Goal: Task Accomplishment & Management: Use online tool/utility

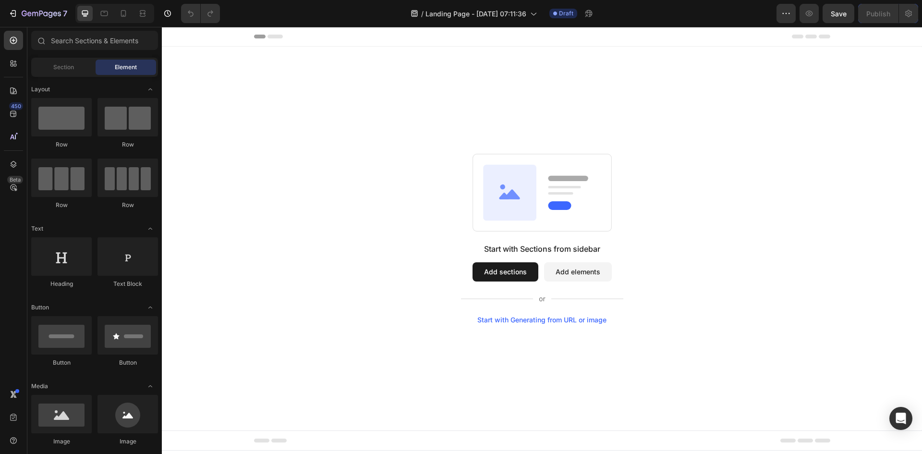
click at [573, 276] on button "Add elements" at bounding box center [578, 271] width 68 height 19
click at [555, 272] on button "Add elements" at bounding box center [578, 271] width 68 height 19
click at [17, 401] on div at bounding box center [13, 394] width 19 height 19
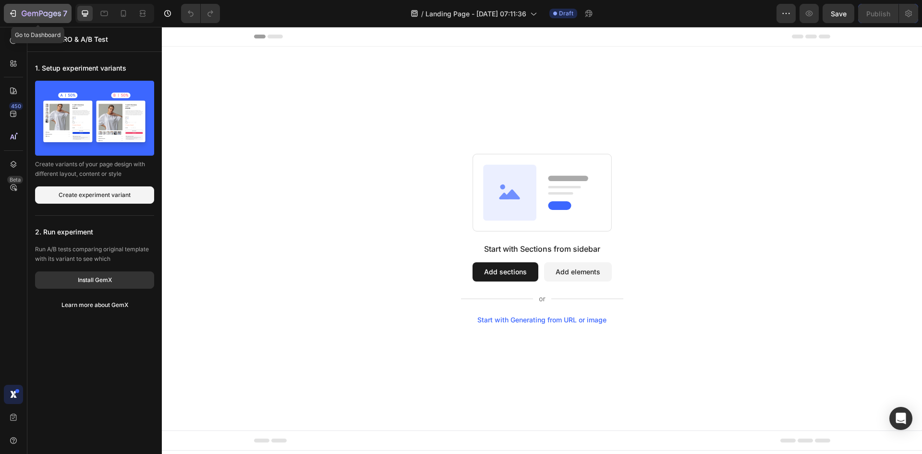
click at [39, 19] on button "7" at bounding box center [38, 13] width 68 height 19
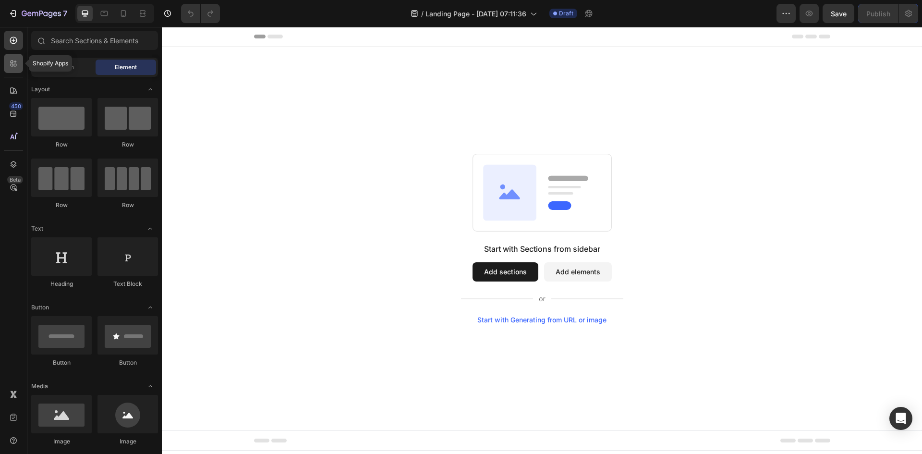
click at [16, 67] on icon at bounding box center [14, 64] width 10 height 10
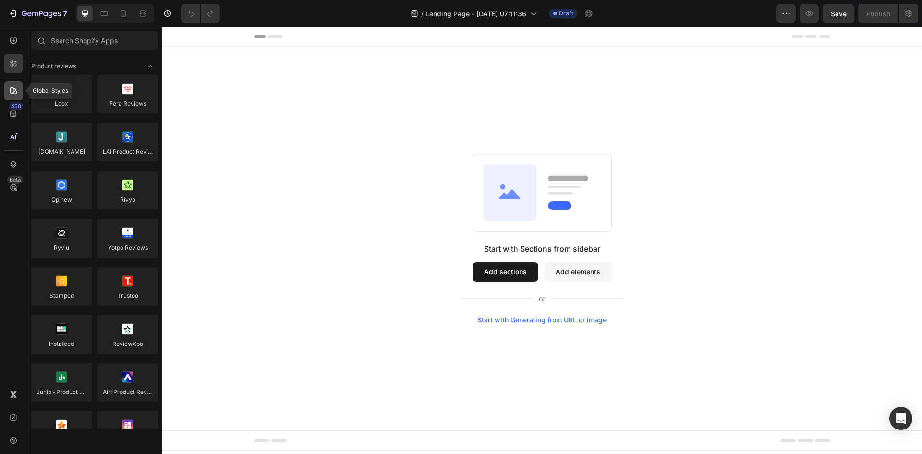
click at [16, 99] on div at bounding box center [13, 90] width 19 height 19
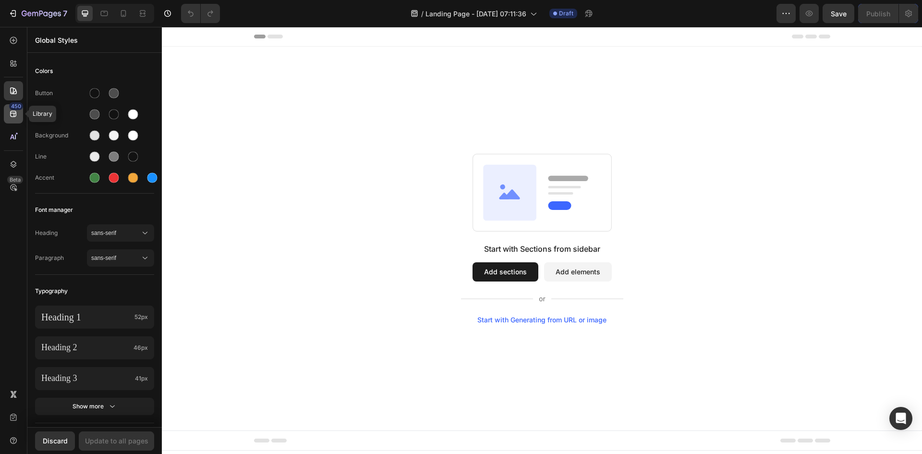
click at [16, 112] on icon at bounding box center [14, 114] width 10 height 10
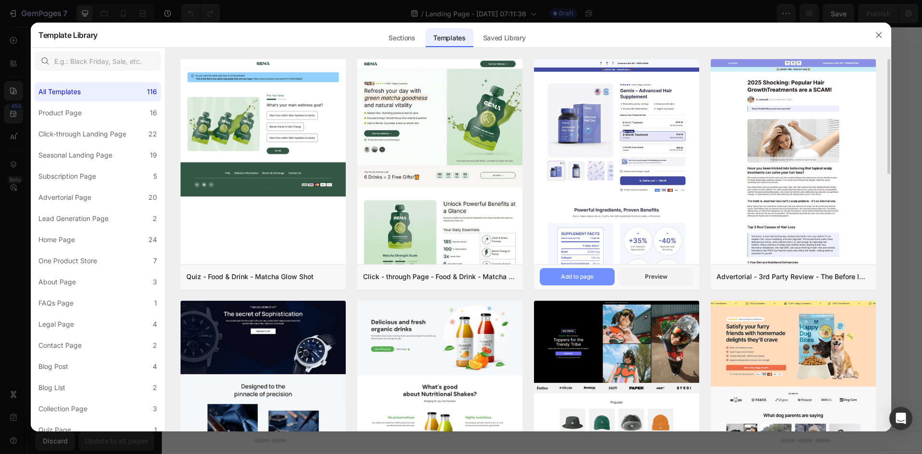
click at [570, 275] on div "Add to page" at bounding box center [577, 276] width 33 height 9
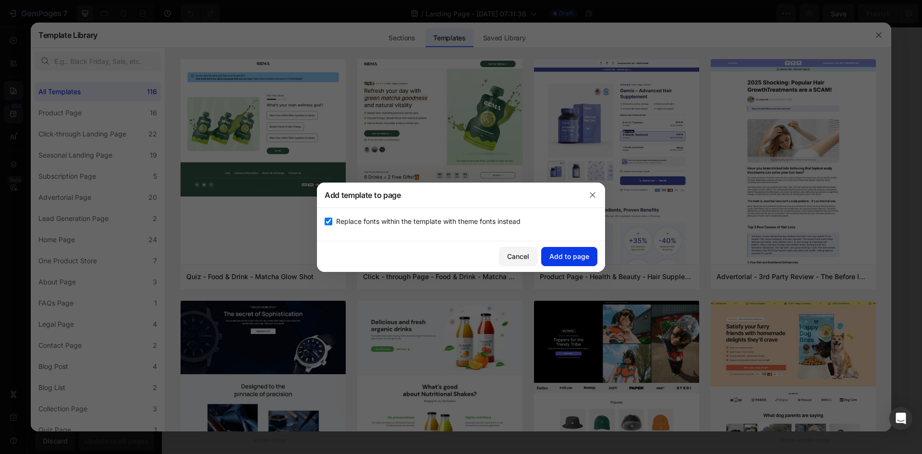
click at [568, 254] on div "Add to page" at bounding box center [570, 256] width 40 height 10
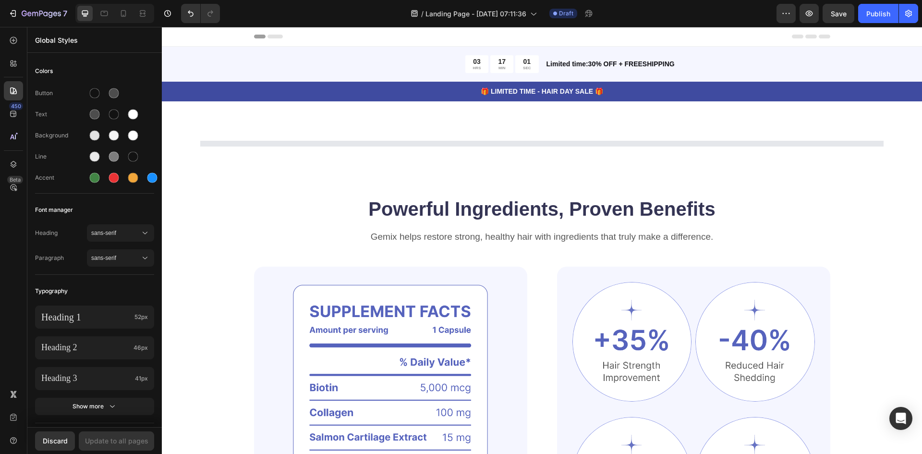
scroll to position [20, 0]
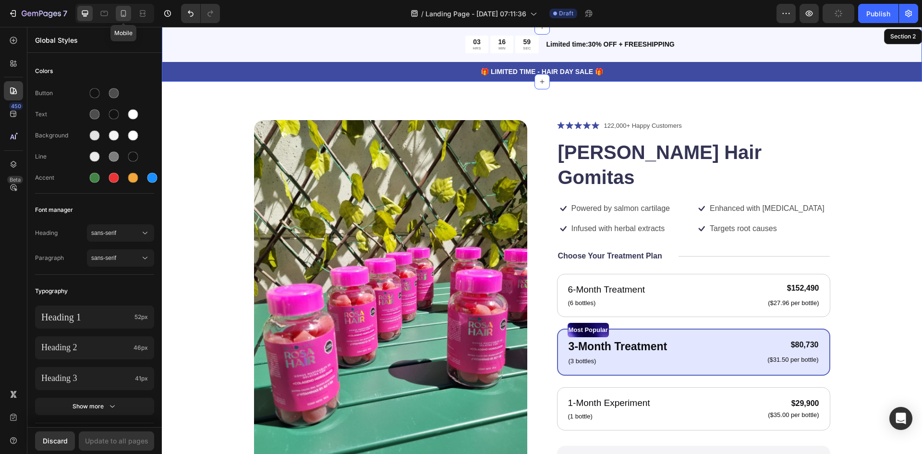
click at [121, 11] on icon at bounding box center [124, 14] width 10 height 10
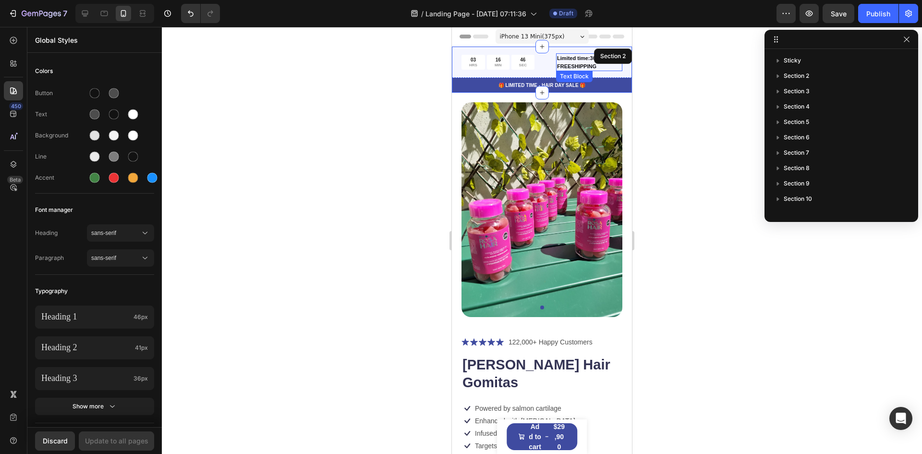
click at [572, 65] on p "Limited time:30% OFF + FREESHIPPING" at bounding box center [589, 62] width 64 height 16
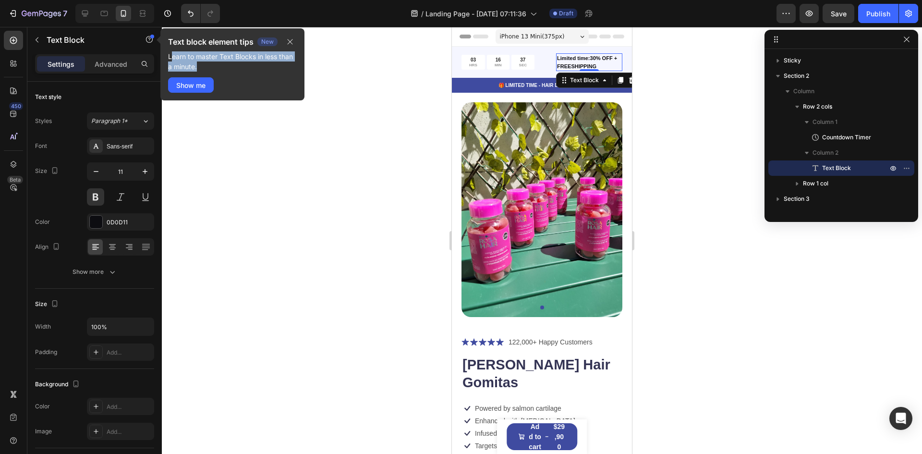
drag, startPoint x: 238, startPoint y: 65, endPoint x: 171, endPoint y: 55, distance: 67.5
click at [171, 55] on p "Learn to master Text Blocks in less than a minute." at bounding box center [232, 61] width 129 height 20
click at [204, 89] on div "Show me" at bounding box center [190, 85] width 29 height 10
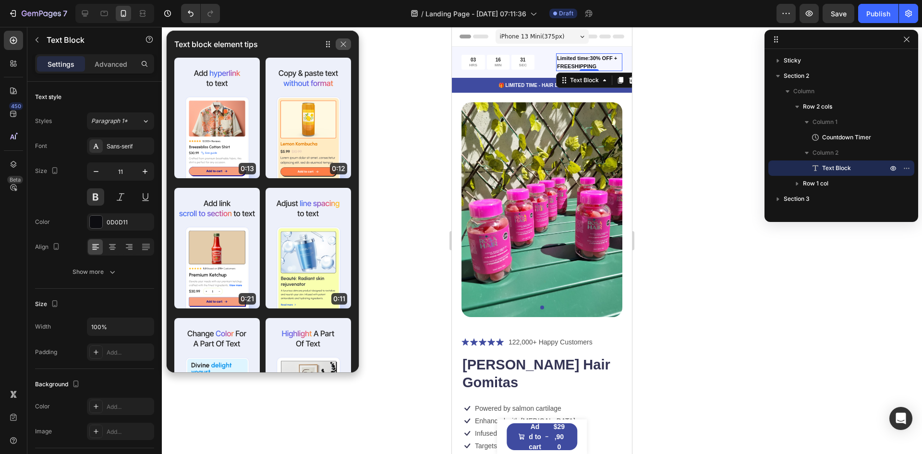
click at [347, 44] on button "button" at bounding box center [343, 44] width 15 height 12
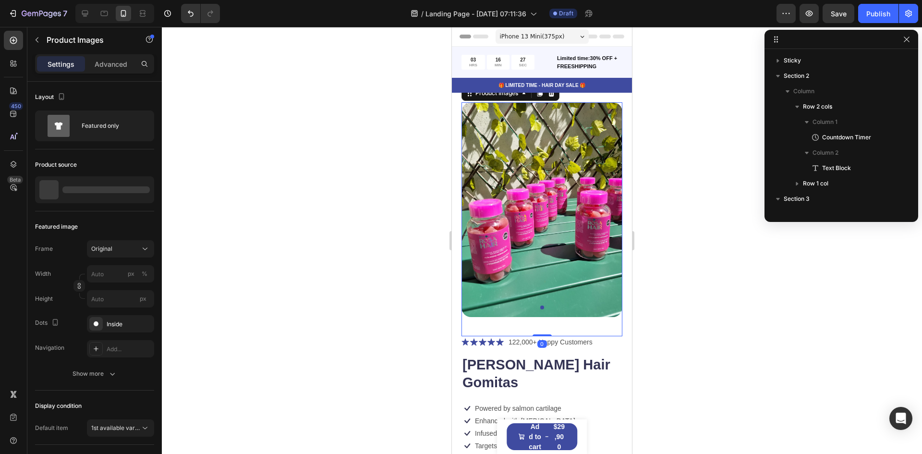
click at [544, 209] on img at bounding box center [542, 209] width 161 height 215
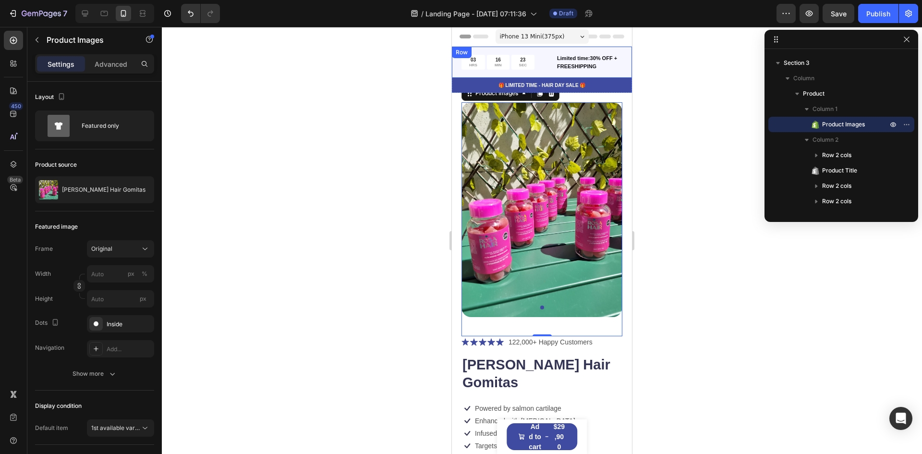
click at [619, 72] on div "03 HRS 16 MIN 23 SEC Countdown Timer Limited time:30% OFF + FREESHIPPING Text B…" at bounding box center [542, 62] width 180 height 31
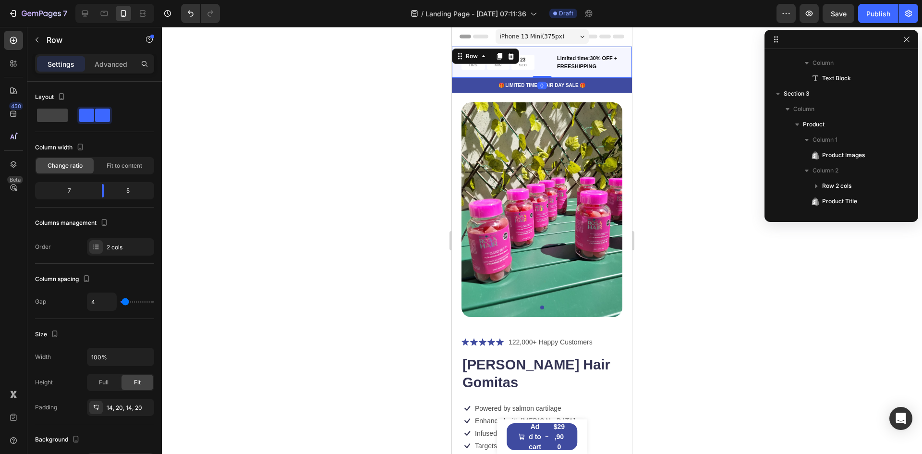
scroll to position [0, 0]
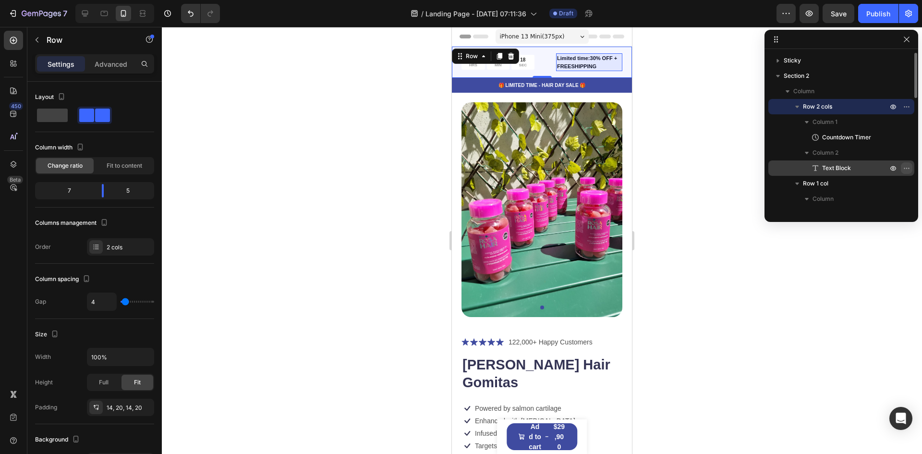
click at [902, 167] on button "button" at bounding box center [907, 168] width 12 height 12
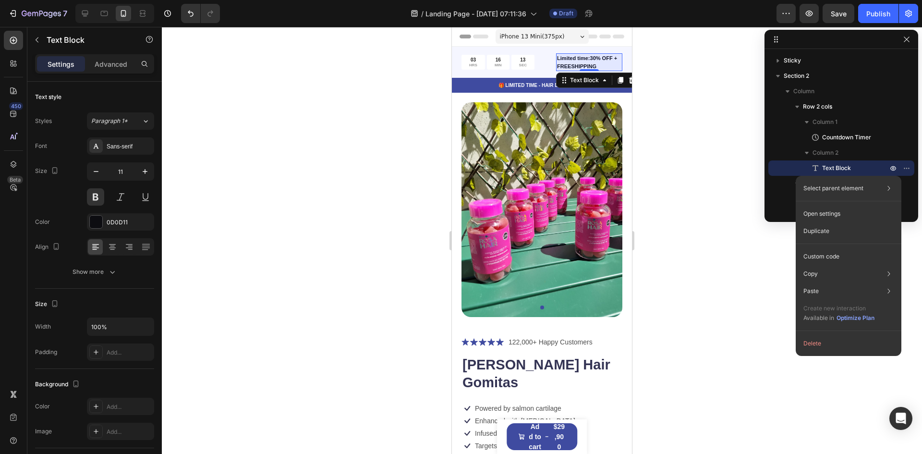
click at [582, 63] on p "Limited time:30% OFF + FREESHIPPING" at bounding box center [589, 62] width 64 height 16
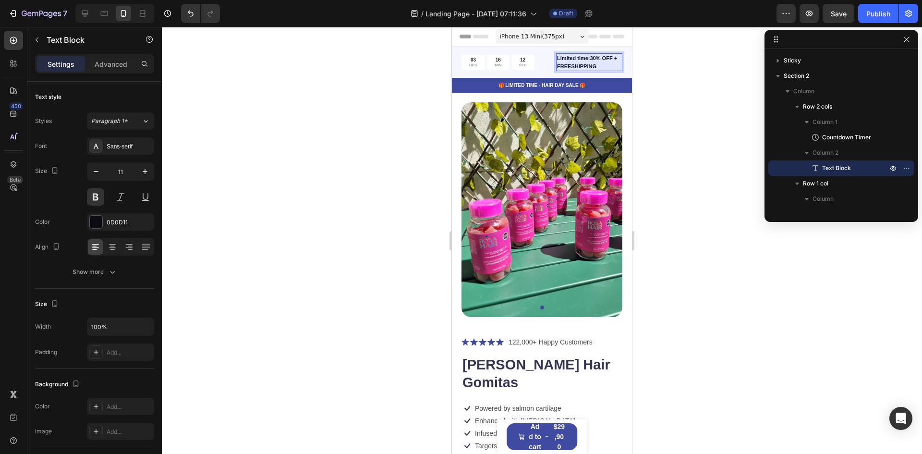
click at [582, 63] on p "Limited time:30% OFF + FREESHIPPING" at bounding box center [589, 62] width 64 height 16
click at [141, 369] on div "Text style Styles Paragraph 1* Font Sans-serif Size 11 Color 0D0D11 Align Show …" at bounding box center [94, 408] width 119 height 79
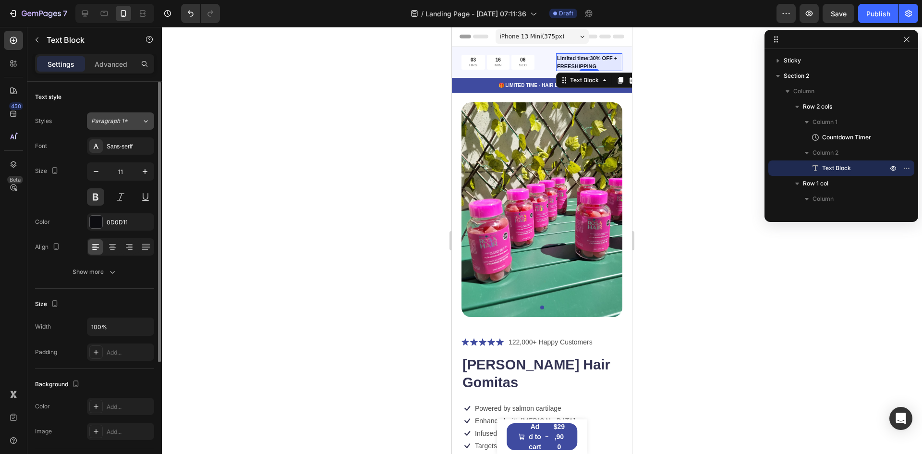
click at [141, 115] on button "Paragraph 1*" at bounding box center [120, 120] width 67 height 17
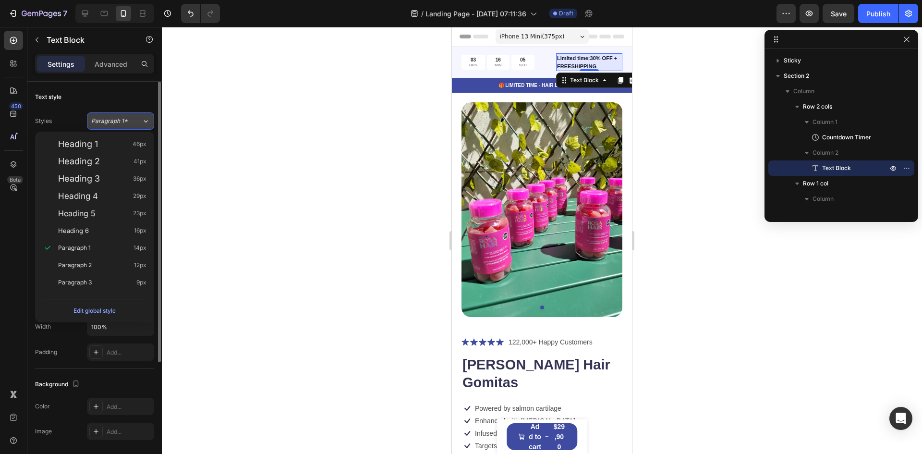
click at [141, 115] on button "Paragraph 1*" at bounding box center [120, 120] width 67 height 17
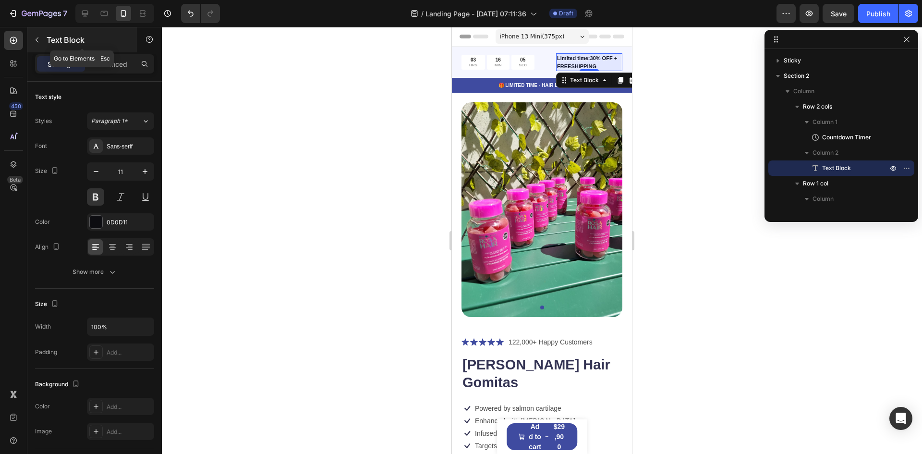
click at [105, 48] on div "Text Block" at bounding box center [82, 39] width 110 height 25
click at [572, 67] on p "Limited time:30% OFF + FREESHIPPING" at bounding box center [589, 62] width 64 height 16
click at [101, 61] on p "Advanced" at bounding box center [111, 64] width 33 height 10
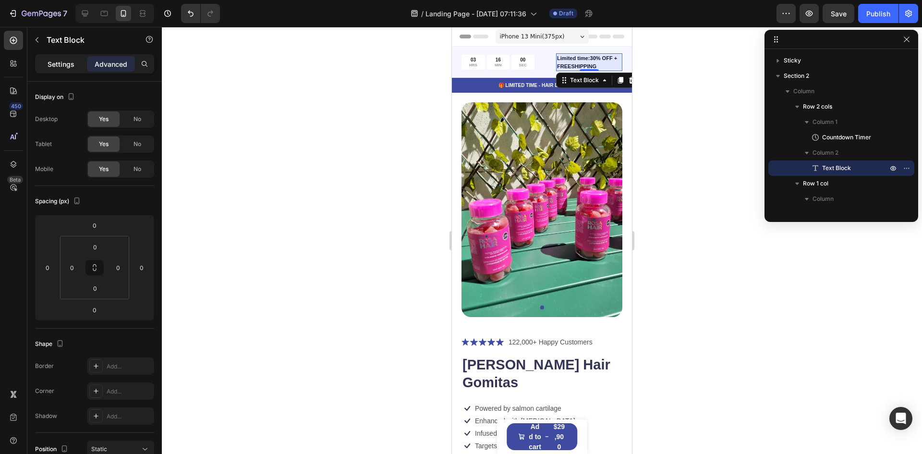
click at [73, 61] on p "Settings" at bounding box center [61, 64] width 27 height 10
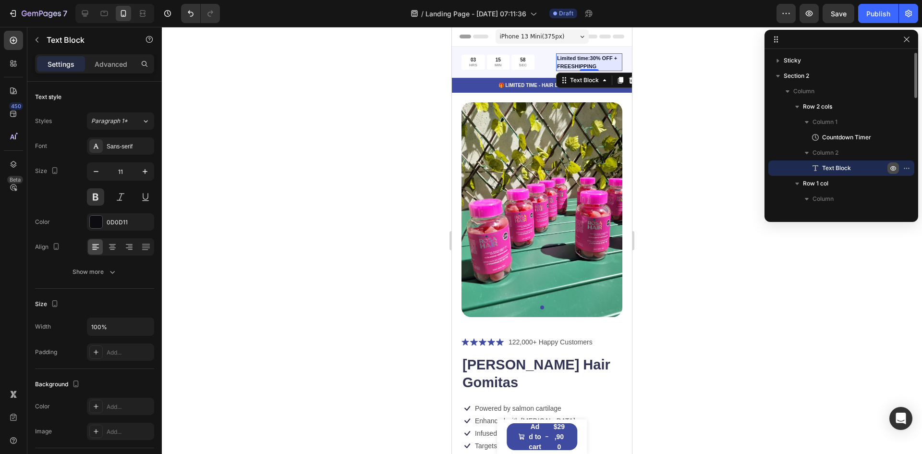
click at [891, 170] on icon "button" at bounding box center [894, 168] width 8 height 8
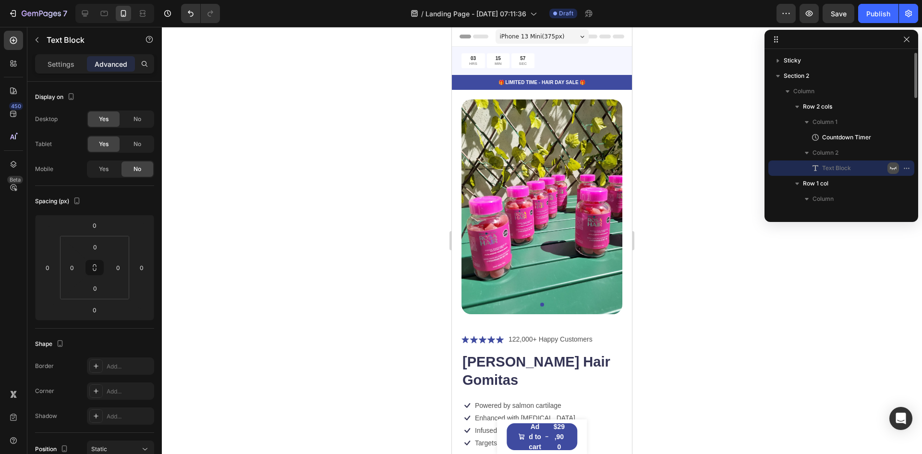
click at [891, 170] on icon "button" at bounding box center [894, 168] width 8 height 8
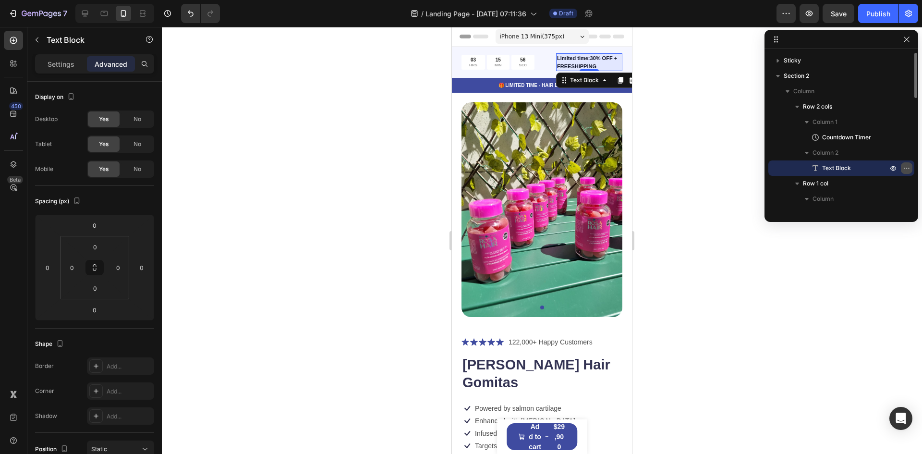
click at [905, 168] on icon "button" at bounding box center [907, 168] width 8 height 8
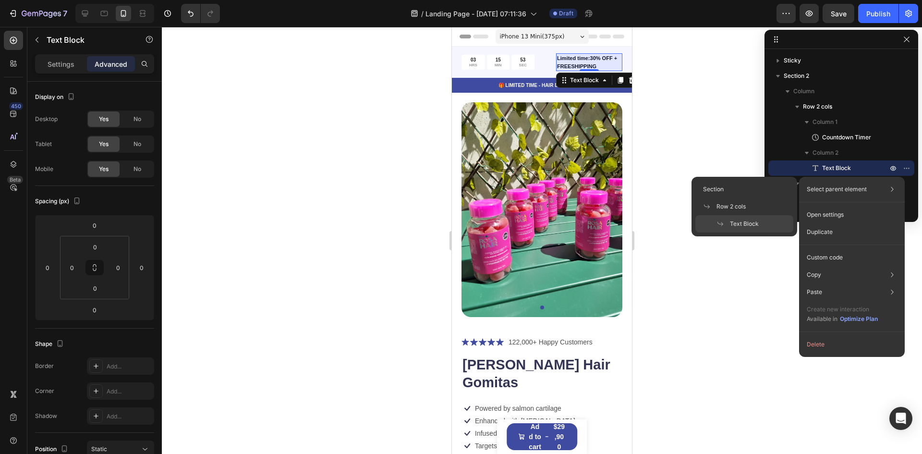
click at [765, 227] on div "Text Block" at bounding box center [745, 223] width 98 height 17
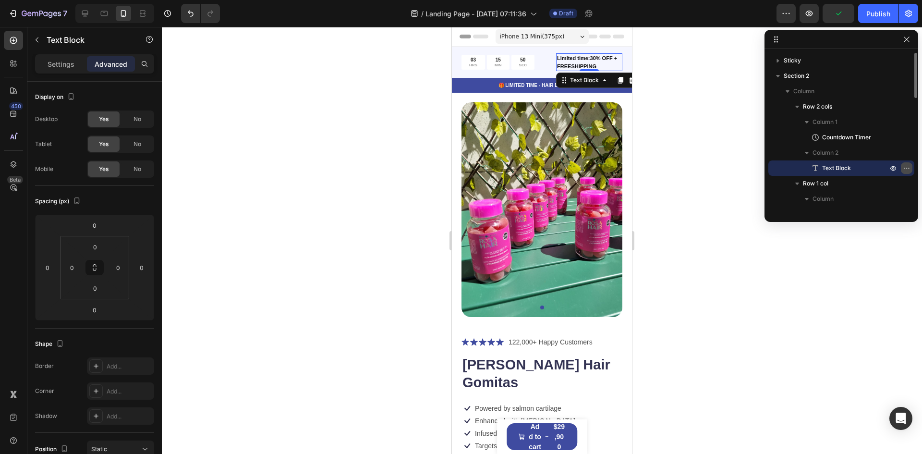
click at [906, 169] on icon "button" at bounding box center [907, 168] width 8 height 8
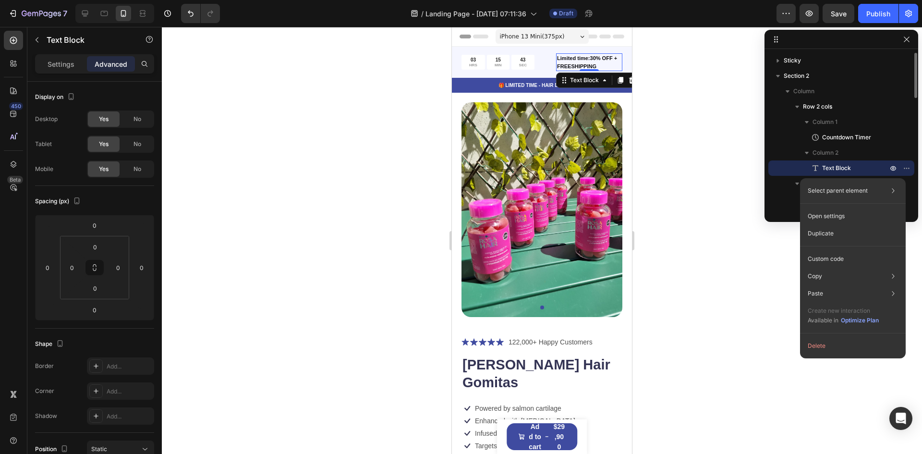
click at [861, 171] on p "Text Block" at bounding box center [844, 168] width 67 height 10
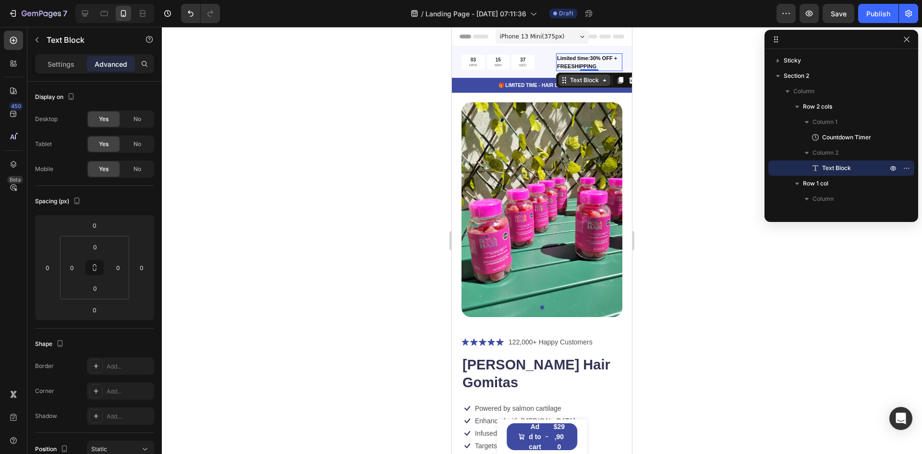
click at [577, 84] on div "Text Block" at bounding box center [584, 80] width 33 height 9
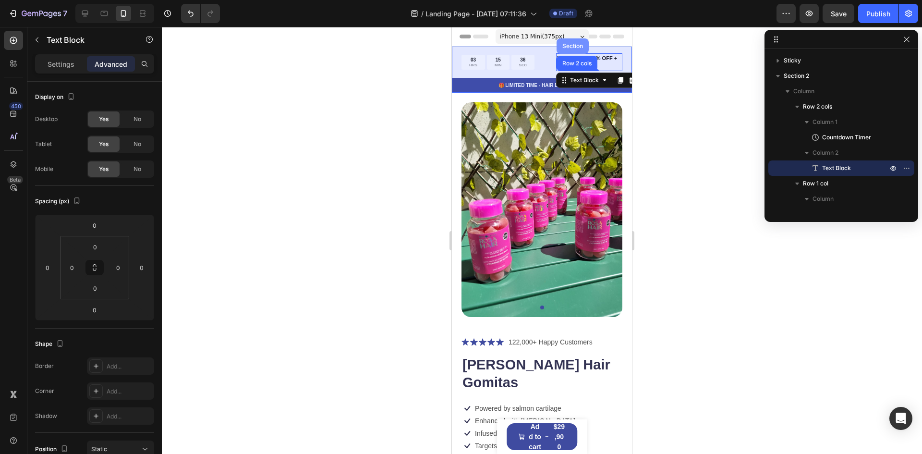
click at [570, 43] on div "Section" at bounding box center [573, 46] width 24 height 6
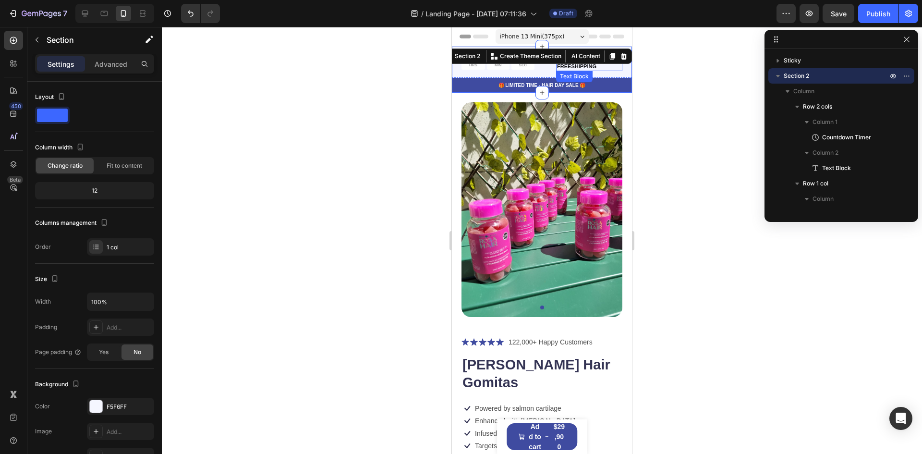
click at [585, 68] on p "Limited time:30% OFF + FREESHIPPING" at bounding box center [589, 62] width 64 height 16
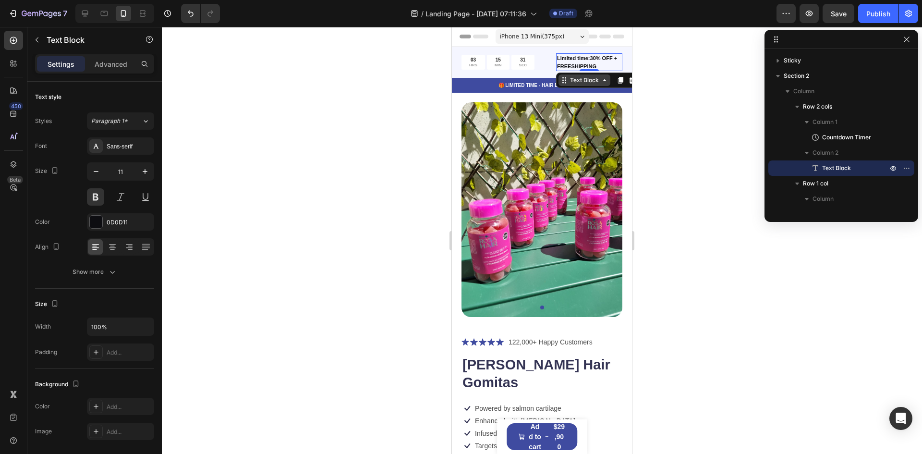
click at [583, 76] on div "Text Block" at bounding box center [584, 80] width 33 height 9
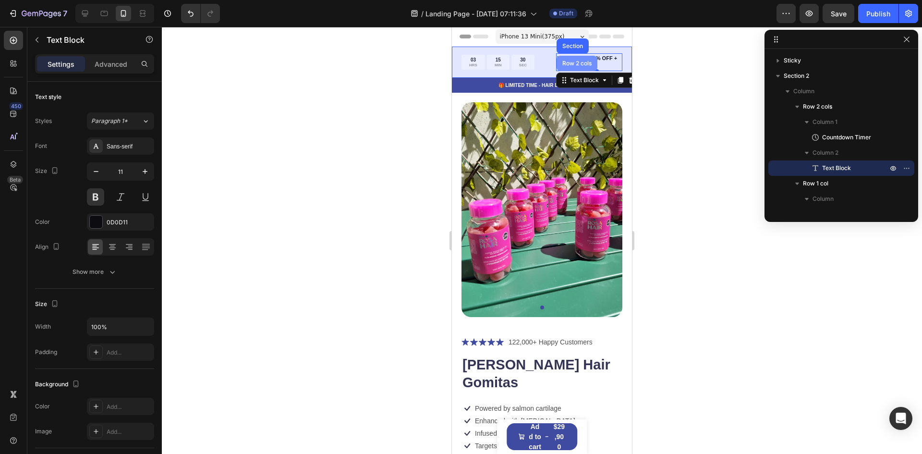
click at [579, 69] on div "Row 2 cols" at bounding box center [577, 63] width 41 height 15
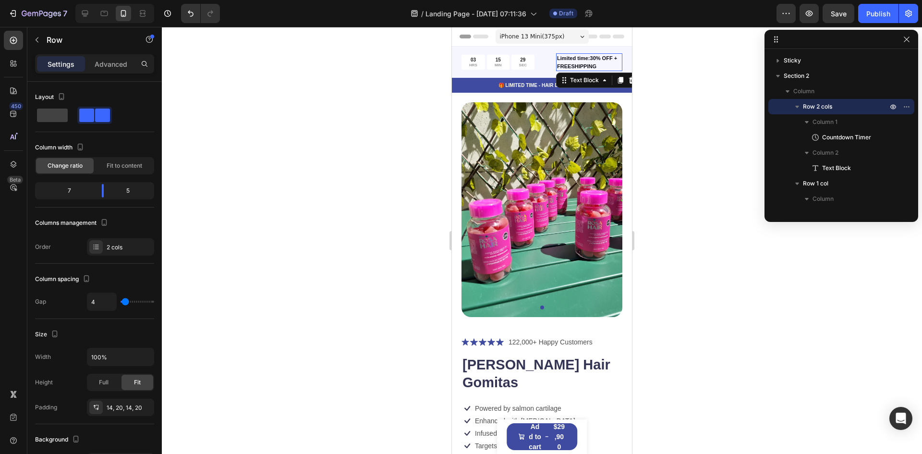
click at [580, 63] on p "Limited time:30% OFF + FREESHIPPING" at bounding box center [589, 62] width 64 height 16
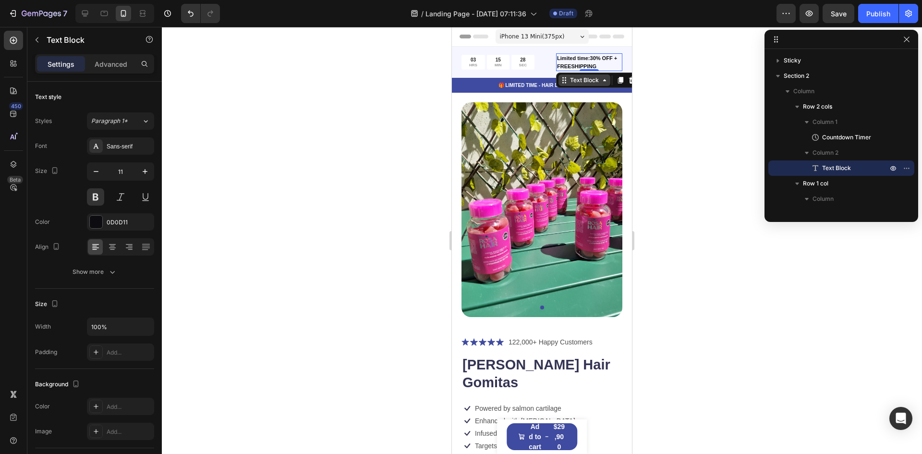
click at [579, 77] on div "Text Block" at bounding box center [584, 80] width 33 height 9
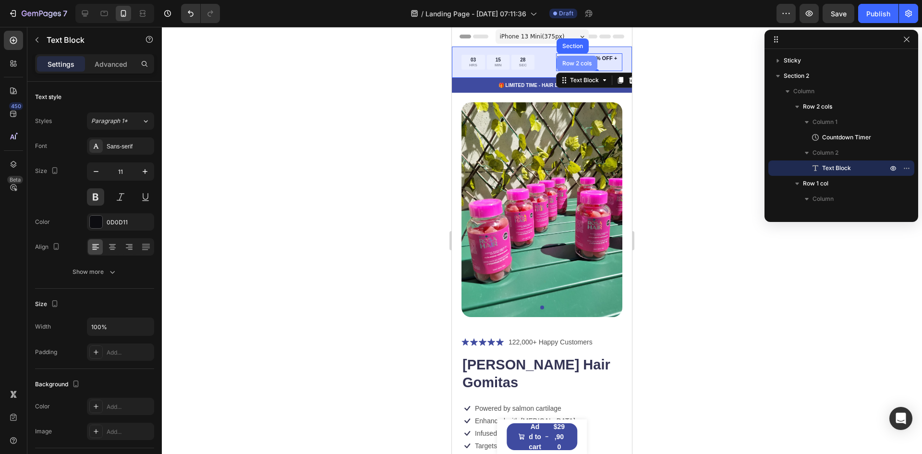
click at [578, 67] on div "Row 2 cols" at bounding box center [577, 63] width 41 height 15
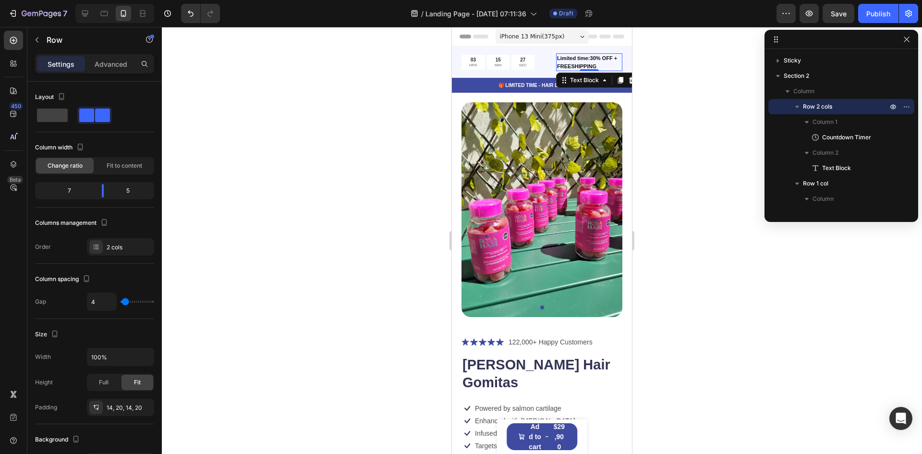
click at [579, 58] on p "Limited time:30% OFF + FREESHIPPING" at bounding box center [589, 62] width 64 height 16
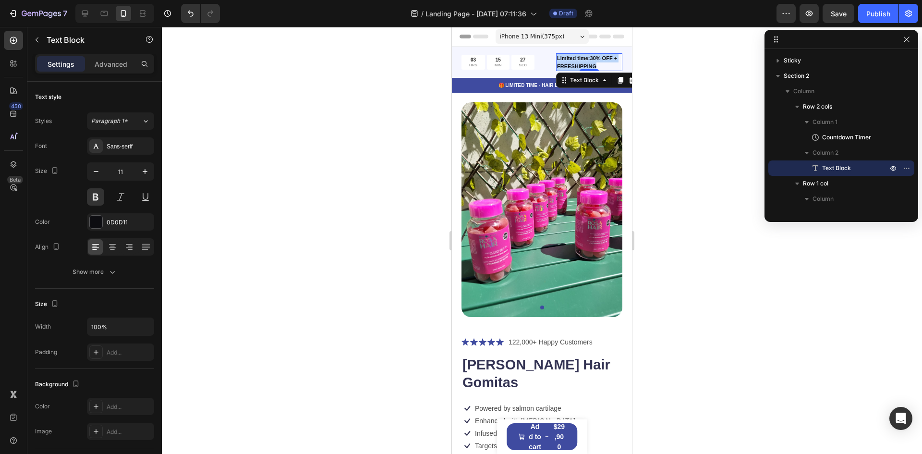
click at [579, 58] on p "Limited time:30% OFF + FREESHIPPING" at bounding box center [589, 62] width 64 height 16
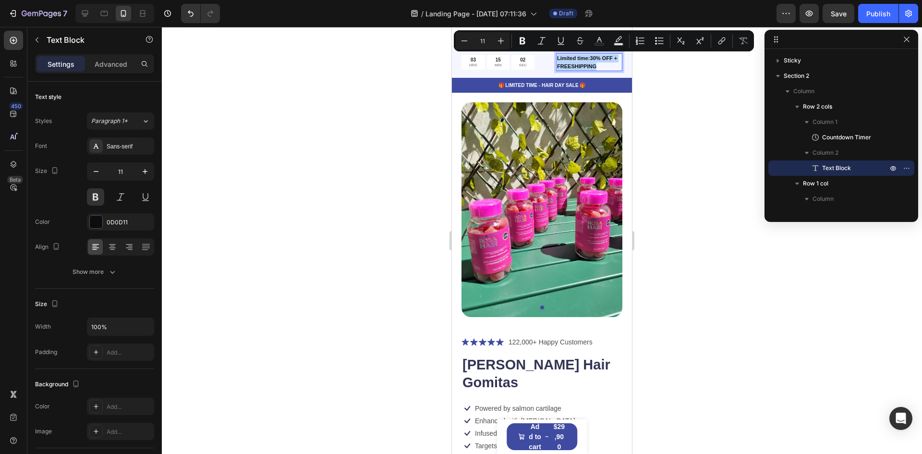
click at [579, 63] on p "Limited time:30% OFF + FREESHIPPING" at bounding box center [589, 62] width 64 height 16
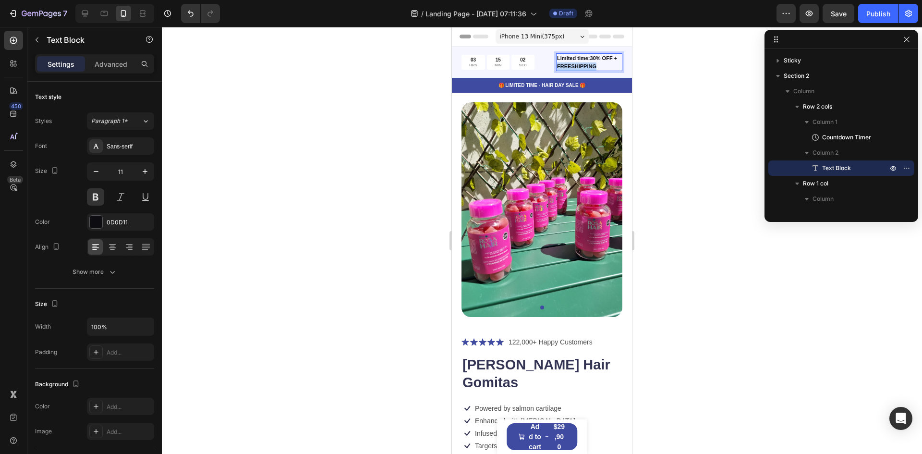
click at [579, 63] on p "Limited time:30% OFF + FREESHIPPING" at bounding box center [589, 62] width 64 height 16
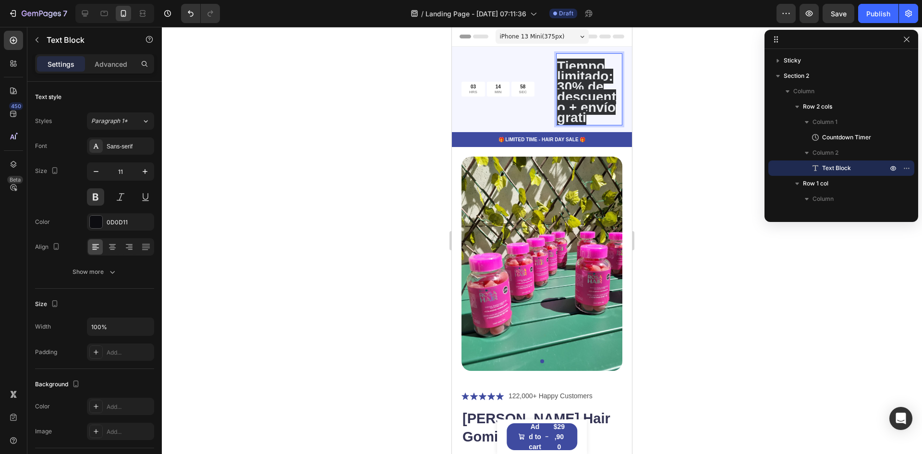
click at [586, 78] on span "Tiempo limitado: 30% de descuento + envío grati" at bounding box center [586, 92] width 59 height 67
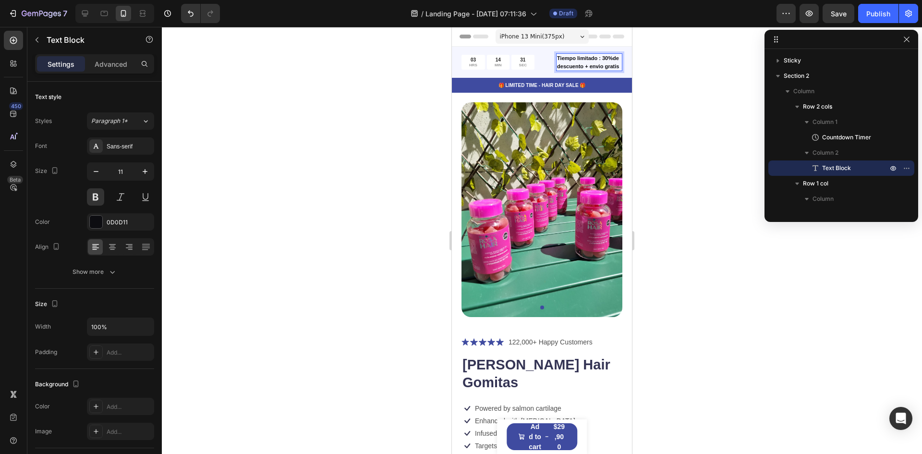
click at [655, 147] on div at bounding box center [542, 240] width 760 height 427
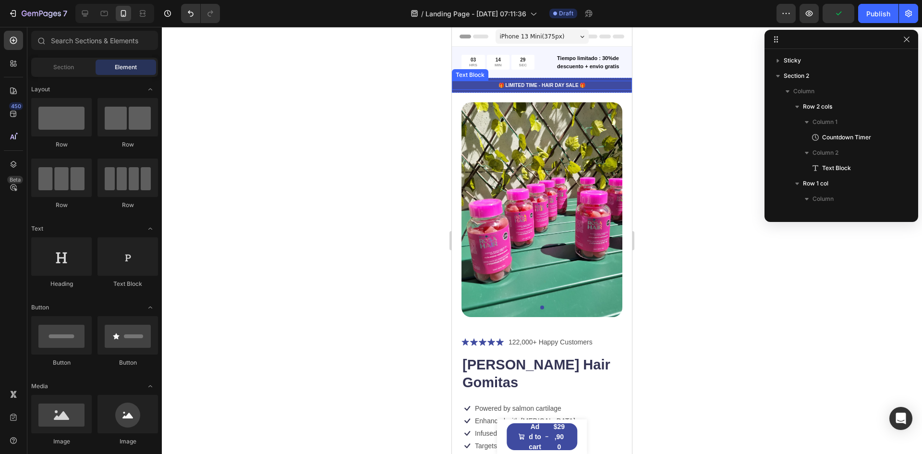
click at [552, 89] on p "🎁 LIMITED TIME - HAIR DAY SALE 🎁" at bounding box center [542, 85] width 178 height 7
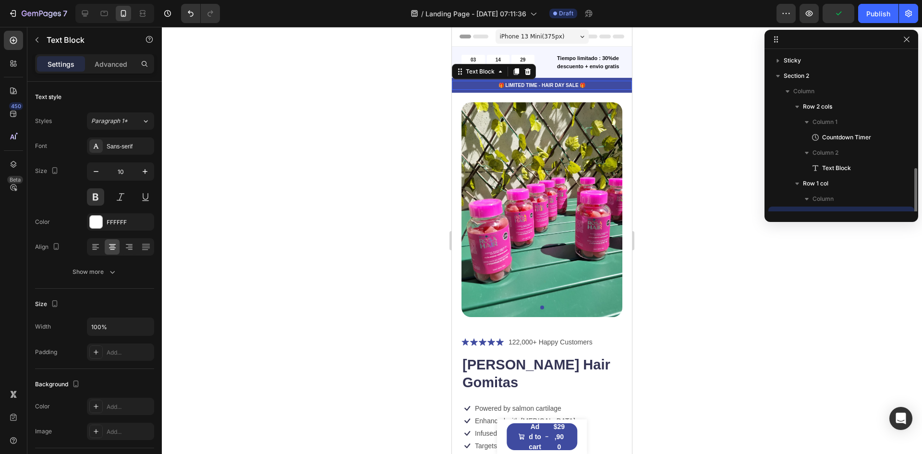
scroll to position [90, 0]
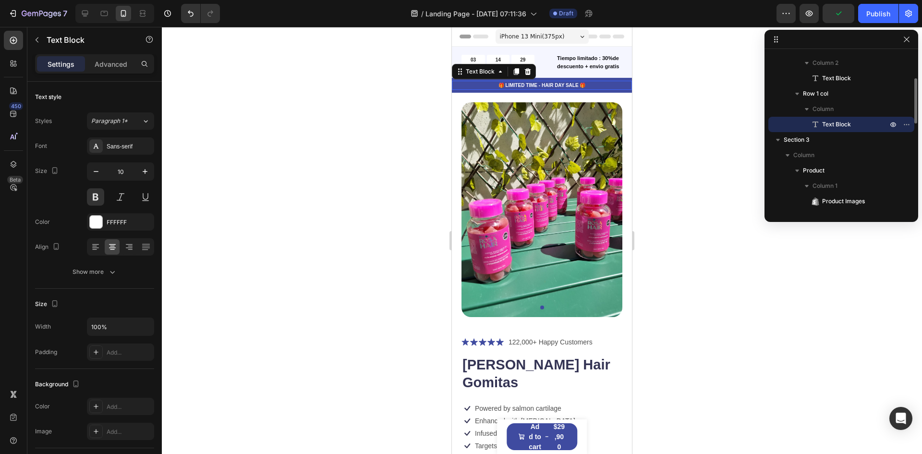
click at [552, 89] on p "🎁 LIMITED TIME - HAIR DAY SALE 🎁" at bounding box center [542, 85] width 178 height 7
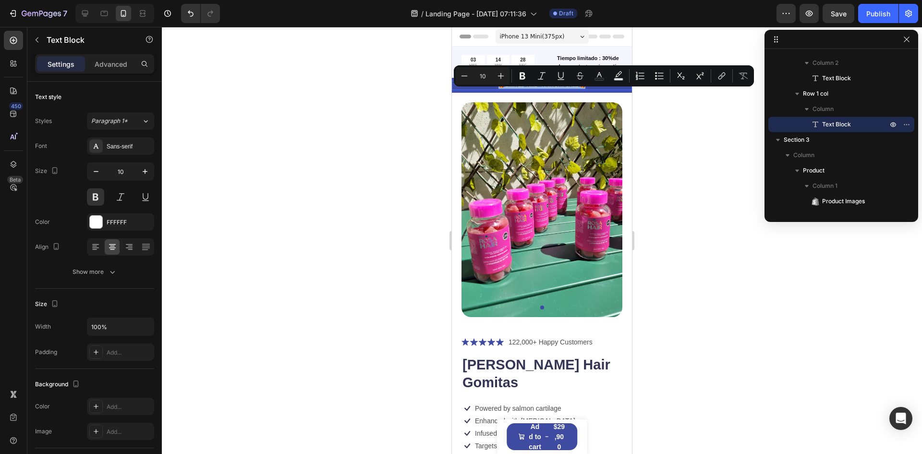
copy p "🎁 LIMITED TIME - HAIR DAY SALE 🎁"
click at [528, 89] on p "🎁 LIMITED TIME - HAIR DAY SALE 🎁" at bounding box center [542, 85] width 178 height 7
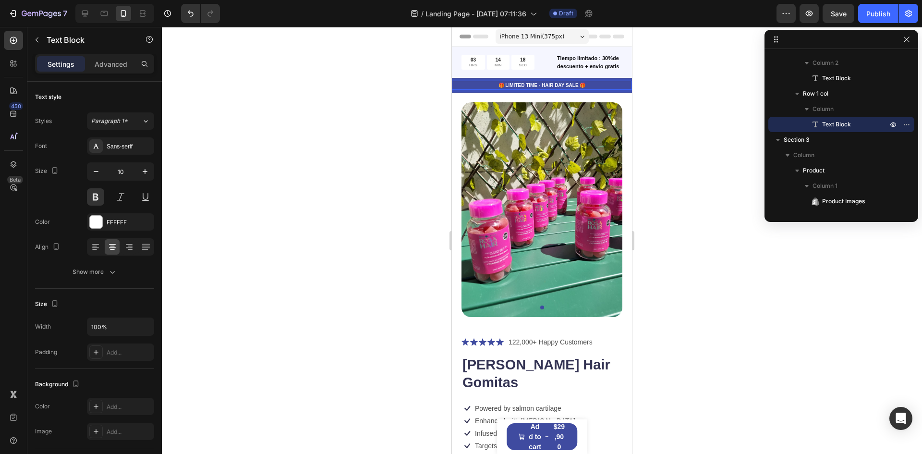
click at [571, 89] on p "🎁 LIMITED TIME - HAIR DAY SALE 🎁" at bounding box center [542, 85] width 178 height 7
click at [574, 89] on p "🎁 LIMITED TIME - HAIR DAY SALE 🎁" at bounding box center [542, 85] width 178 height 7
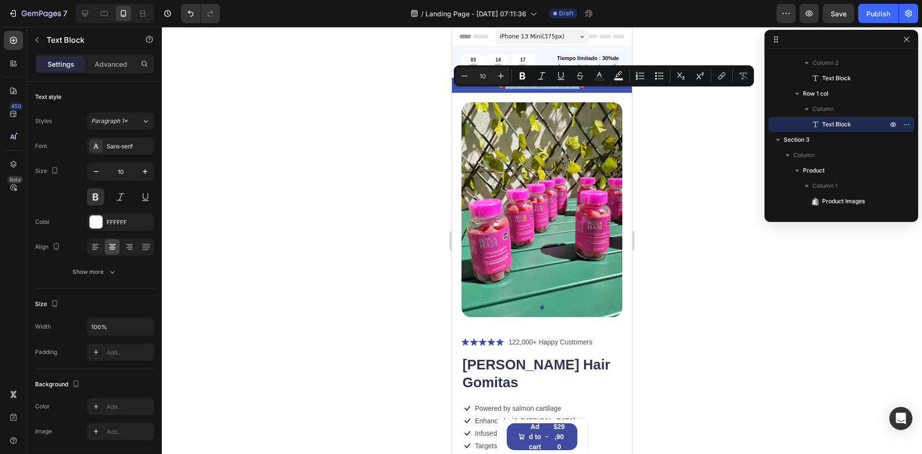
drag, startPoint x: 574, startPoint y: 92, endPoint x: 506, endPoint y: 95, distance: 68.3
click at [506, 89] on p "🎁 LIMITED TIME - HAIR DAY SALE 🎁" at bounding box center [542, 85] width 178 height 7
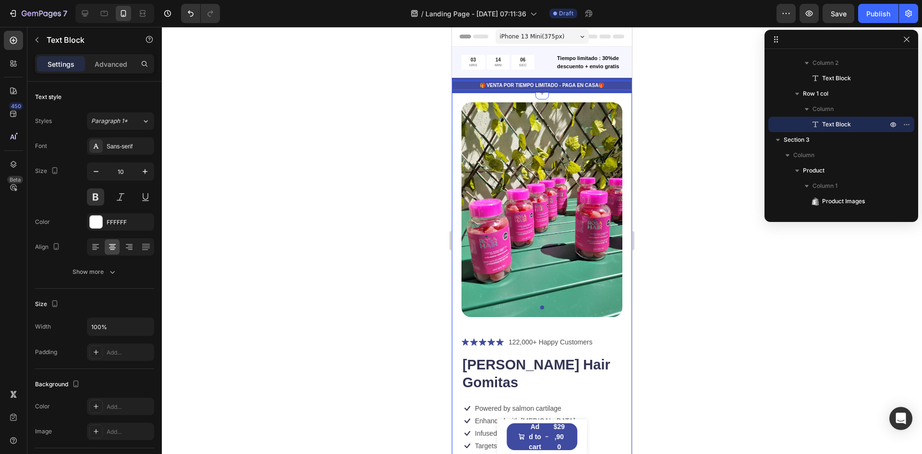
click at [685, 137] on div at bounding box center [542, 240] width 760 height 427
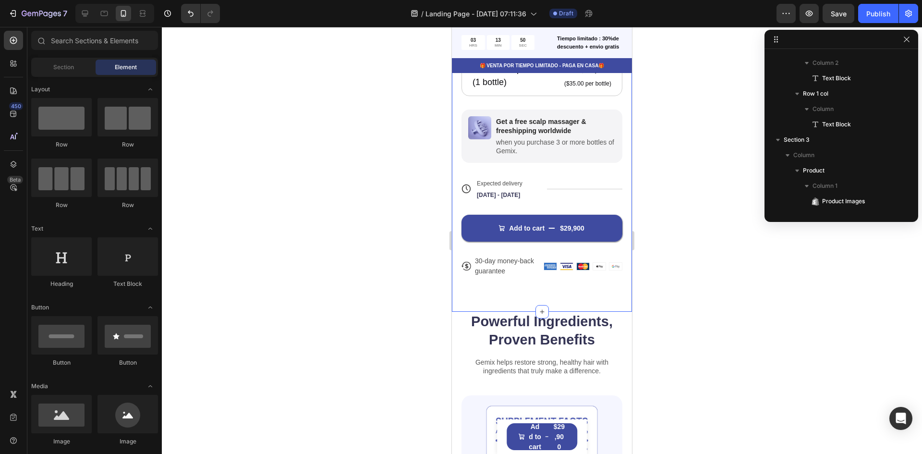
scroll to position [288, 0]
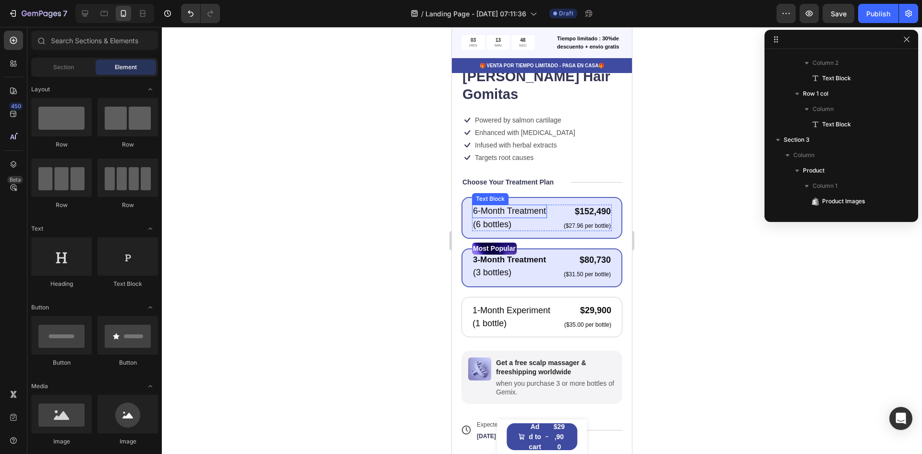
click at [545, 206] on p "6-Month Treatment" at bounding box center [509, 211] width 73 height 11
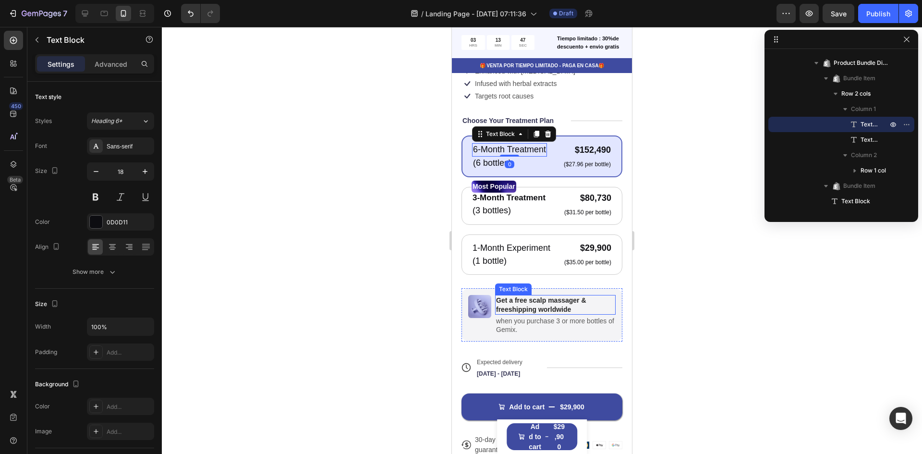
scroll to position [432, 0]
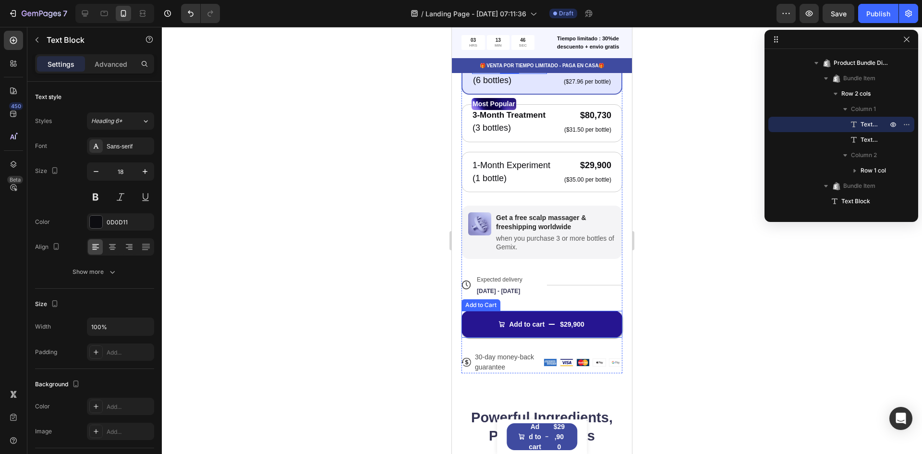
click at [543, 311] on button "Add to cart $29,900" at bounding box center [542, 324] width 161 height 27
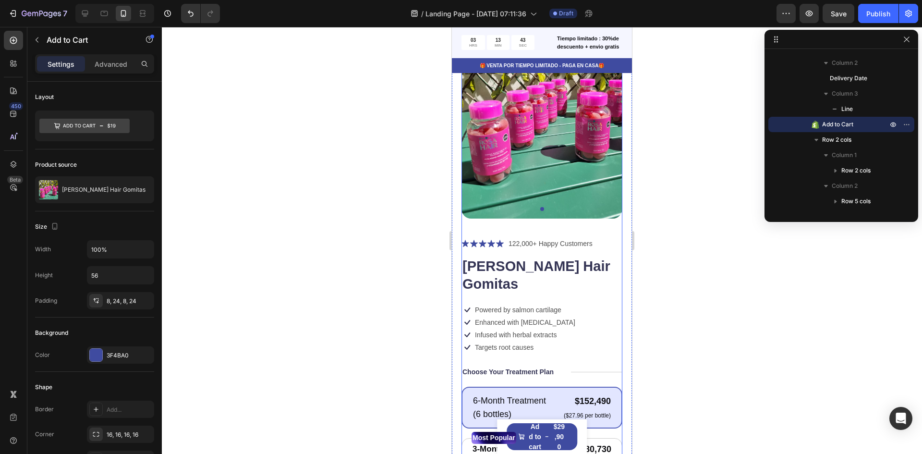
scroll to position [0, 0]
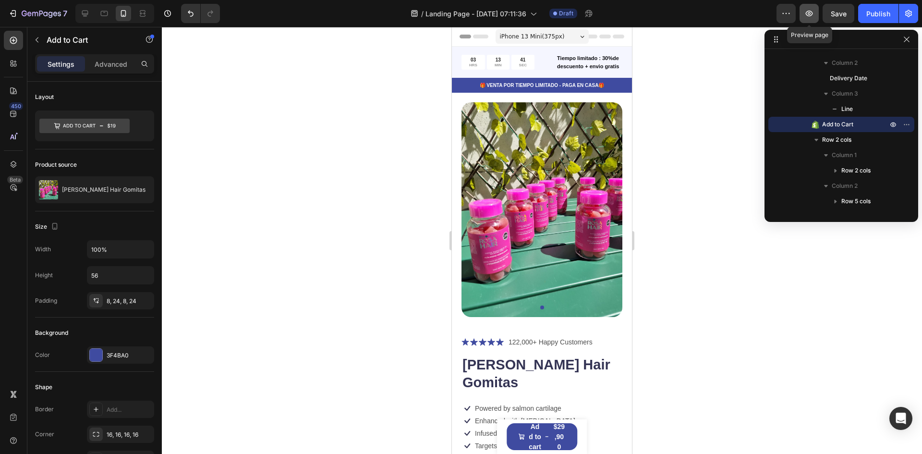
click at [806, 13] on icon "button" at bounding box center [810, 14] width 10 height 10
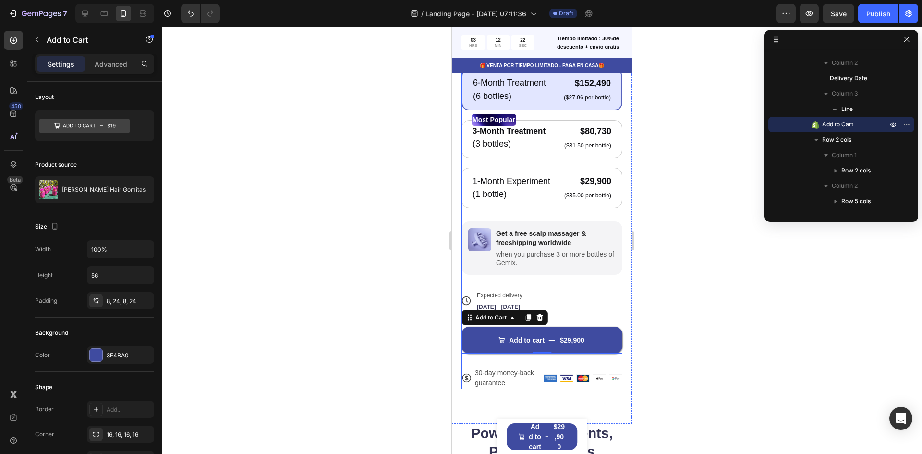
scroll to position [432, 0]
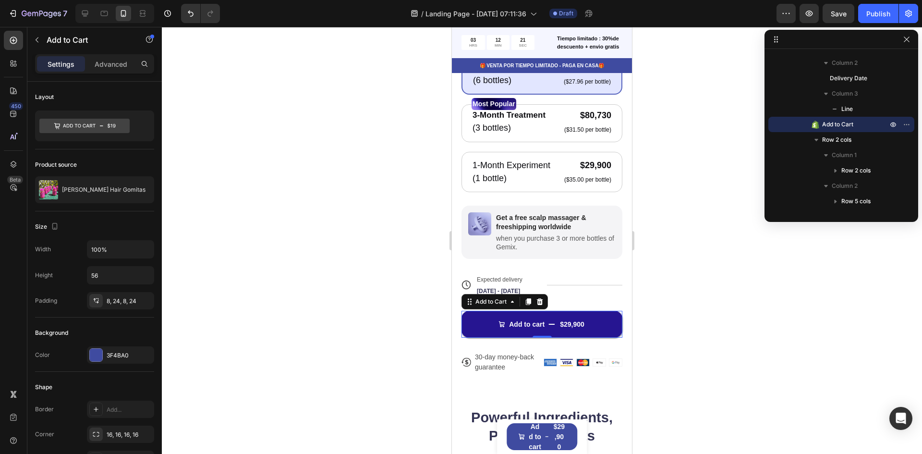
click at [600, 311] on button "Add to cart $29,900" at bounding box center [542, 324] width 161 height 27
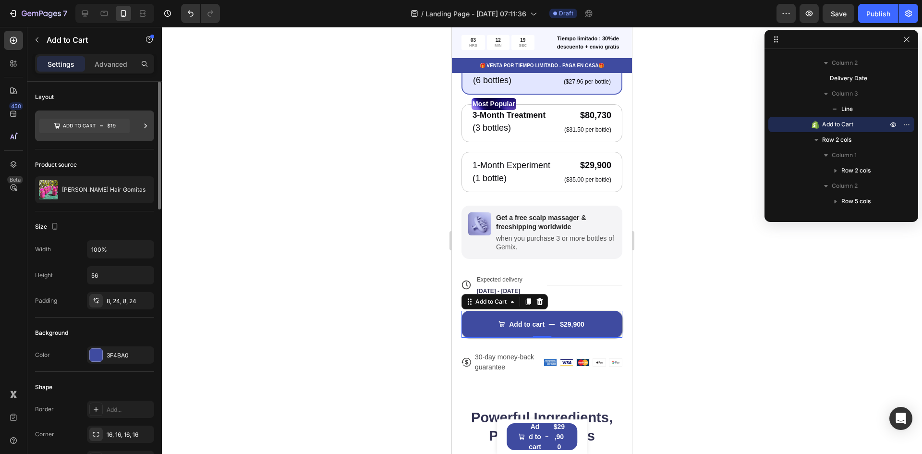
click at [87, 127] on icon at bounding box center [79, 126] width 33 height 4
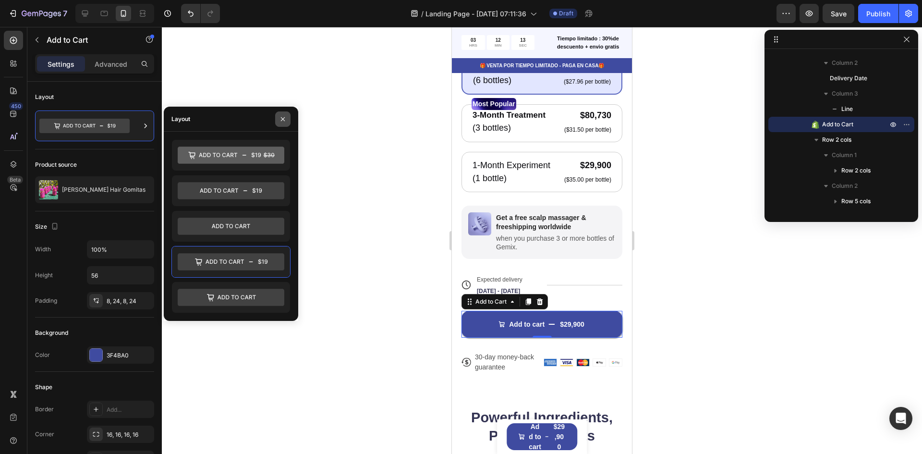
click at [284, 117] on icon "button" at bounding box center [283, 119] width 8 height 8
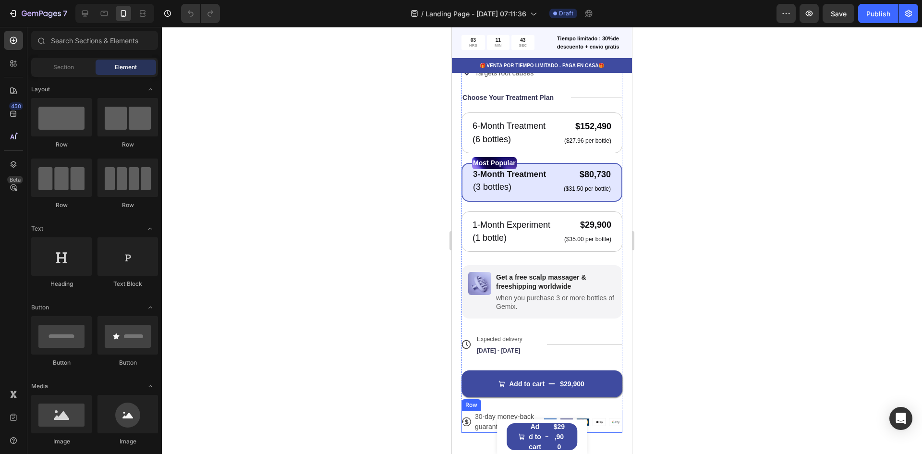
scroll to position [432, 0]
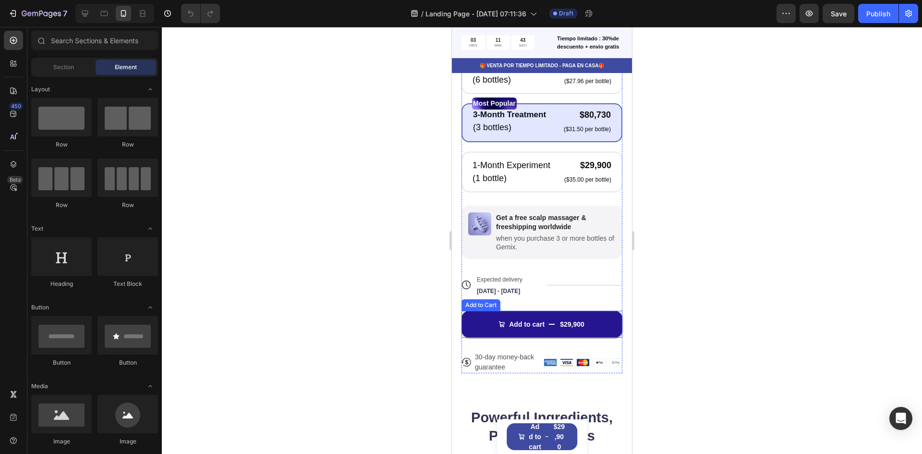
click at [598, 317] on button "Add to cart $29,900" at bounding box center [542, 324] width 161 height 27
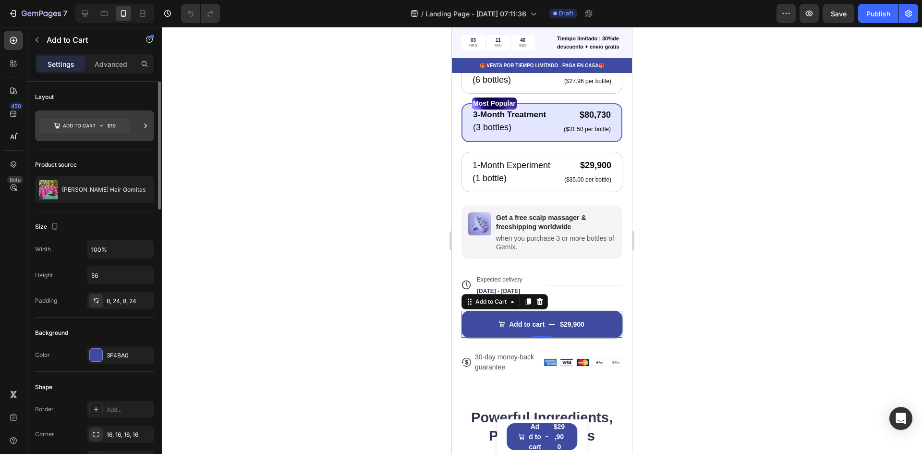
click at [146, 129] on icon at bounding box center [146, 126] width 10 height 10
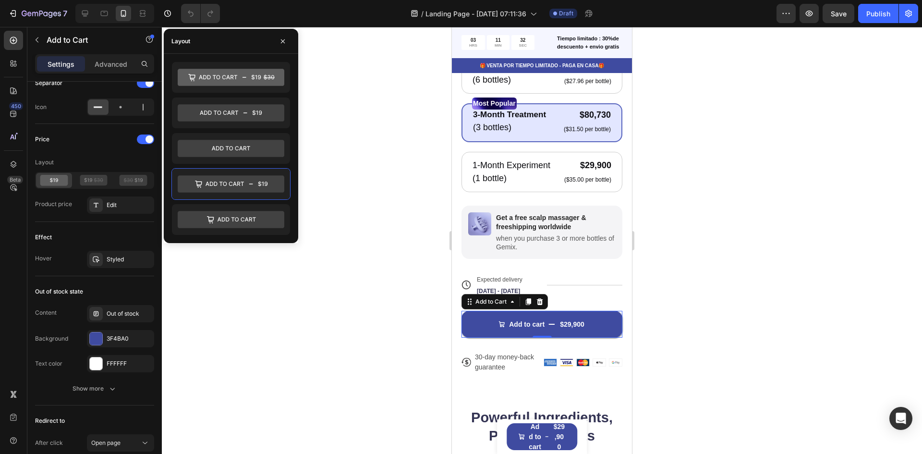
scroll to position [847, 0]
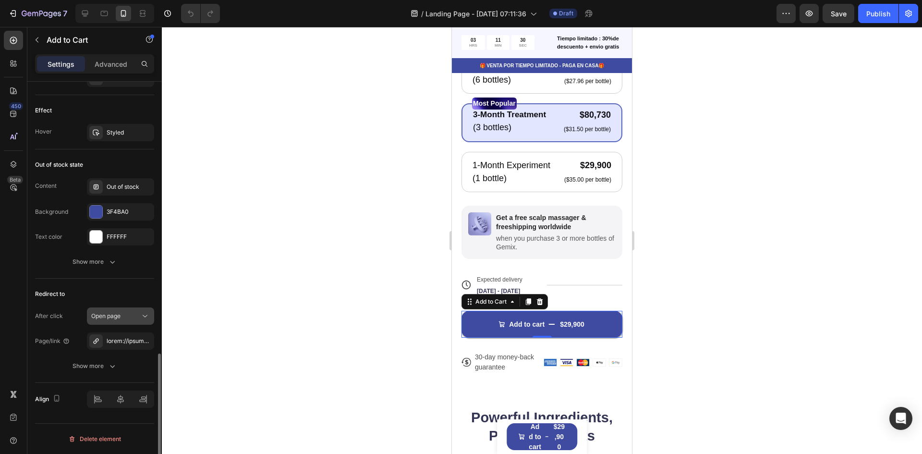
click at [136, 314] on div "Open page" at bounding box center [115, 316] width 49 height 9
click at [124, 345] on div at bounding box center [121, 341] width 28 height 9
click at [103, 363] on div "Show more" at bounding box center [95, 366] width 45 height 10
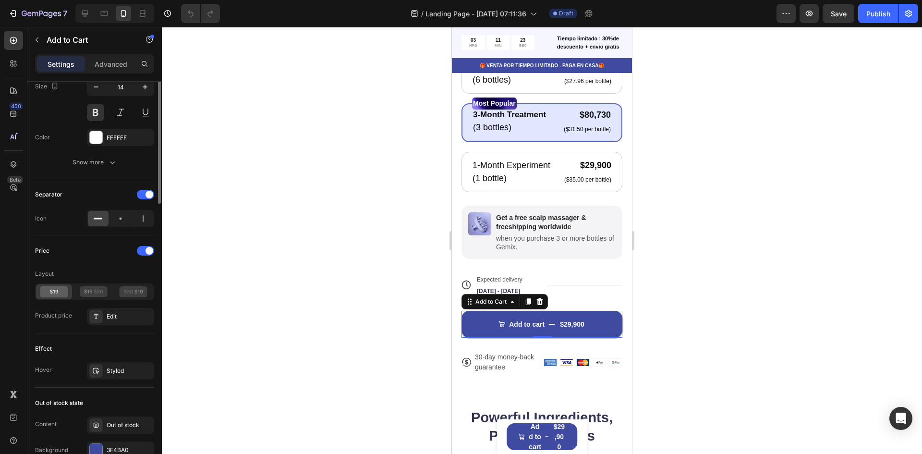
scroll to position [321, 0]
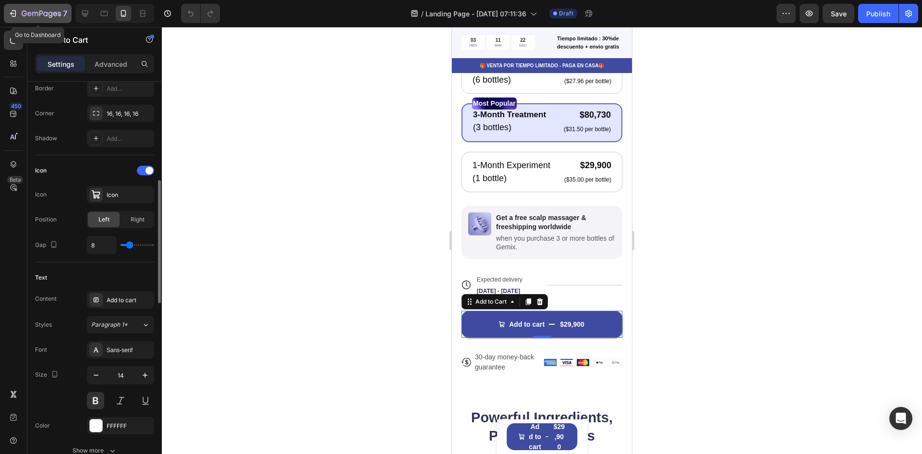
click at [12, 16] on icon "button" at bounding box center [14, 13] width 4 height 7
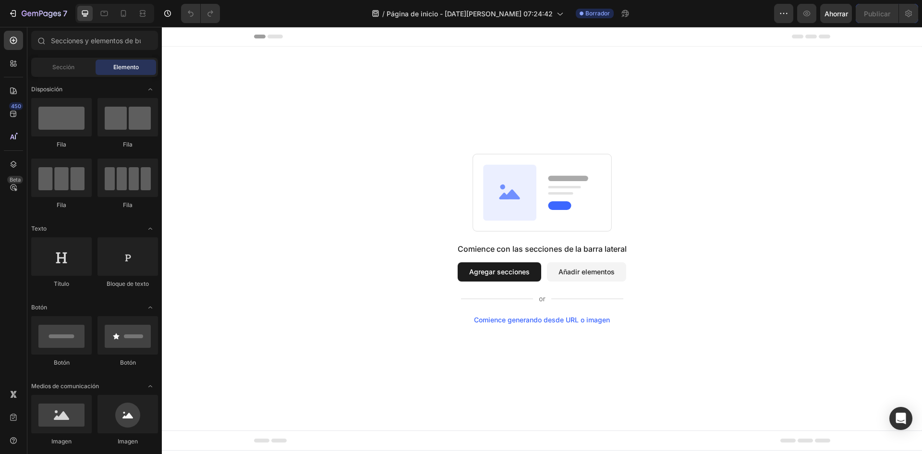
drag, startPoint x: 705, startPoint y: 162, endPoint x: 279, endPoint y: 191, distance: 427.1
click at [279, 191] on div "Comience con las secciones de la barra lateral Agregar secciones Añadir element…" at bounding box center [541, 239] width 691 height 170
click at [901, 420] on icon "Abrir Intercom Messenger" at bounding box center [900, 418] width 11 height 12
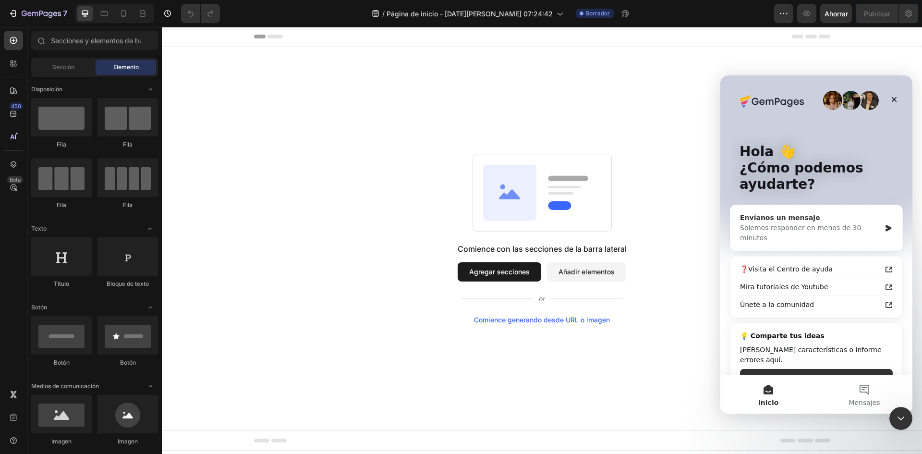
click at [829, 225] on font "Solemos responder en menos de 30 minutos" at bounding box center [800, 233] width 121 height 18
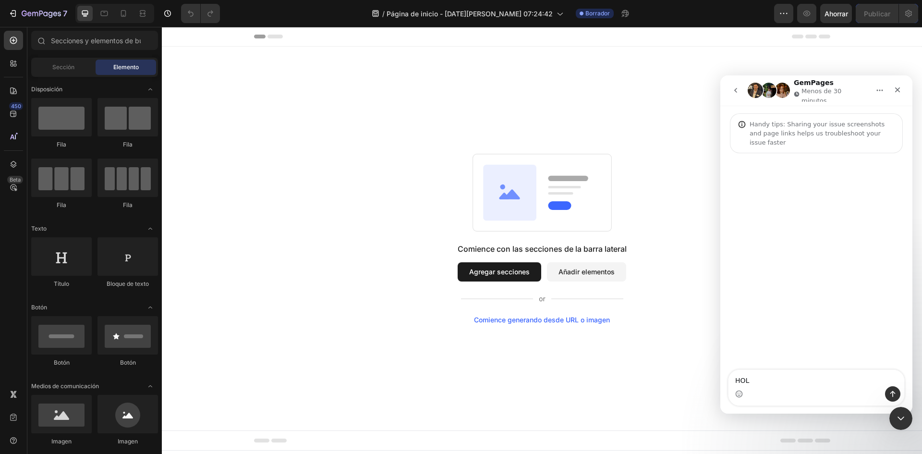
type textarea "HOLA"
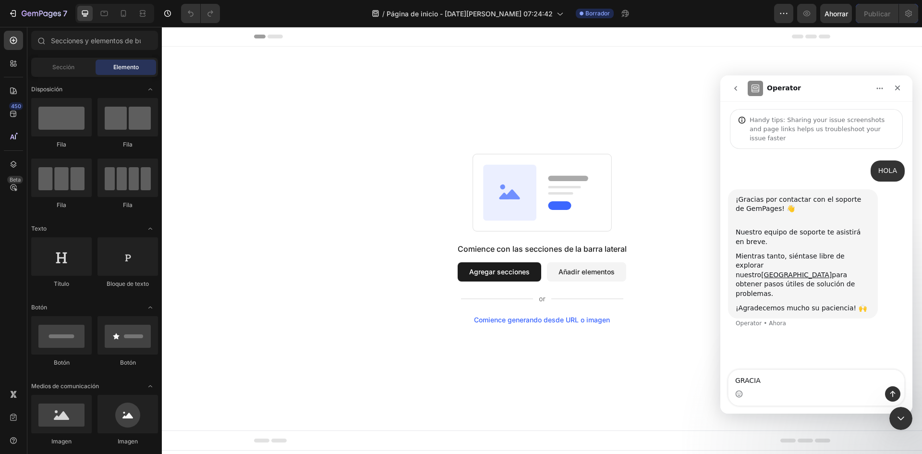
type textarea "GRACIAS"
click at [10, 63] on icon at bounding box center [14, 64] width 10 height 10
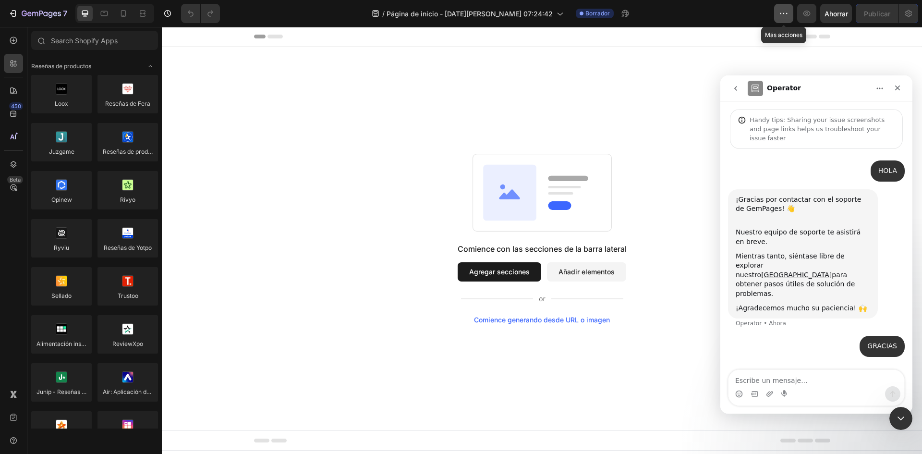
click at [785, 12] on icon "button" at bounding box center [784, 14] width 10 height 10
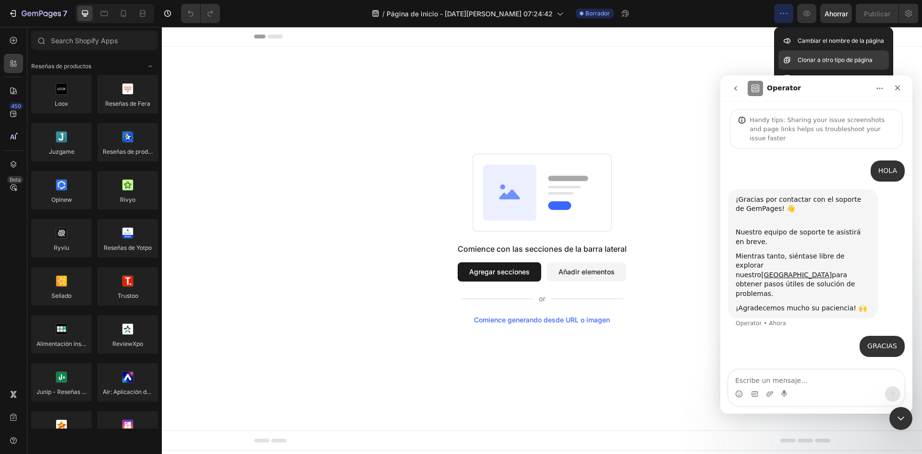
click at [827, 60] on font "Clonar a otro tipo de página" at bounding box center [835, 59] width 75 height 7
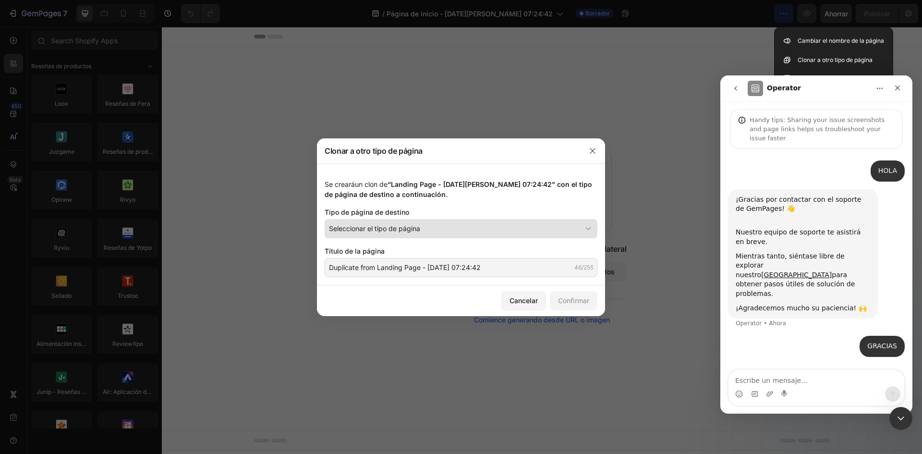
click at [571, 234] on button "Seleccionar el tipo de página" at bounding box center [461, 228] width 273 height 19
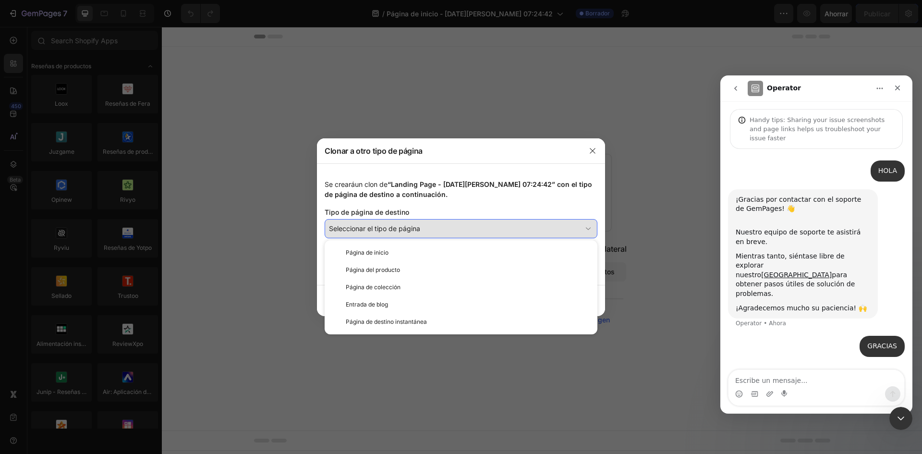
click at [546, 230] on div "Seleccionar el tipo de página" at bounding box center [455, 228] width 253 height 10
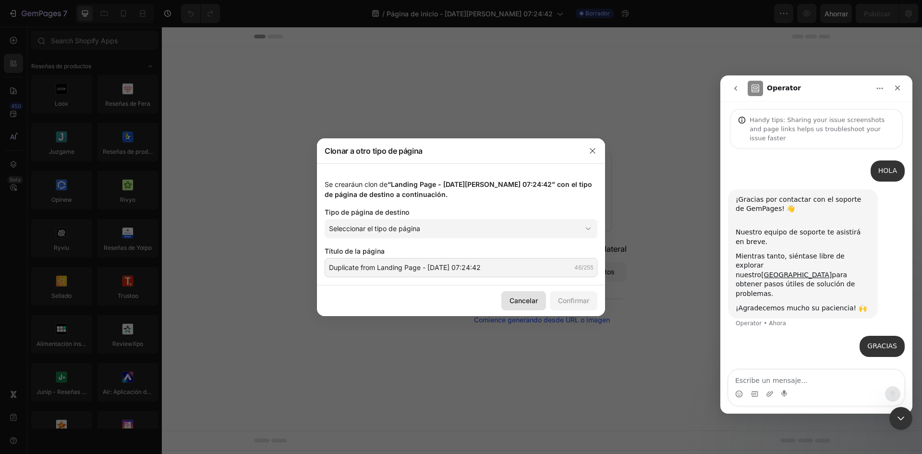
click at [519, 300] on font "Cancelar" at bounding box center [524, 300] width 28 height 8
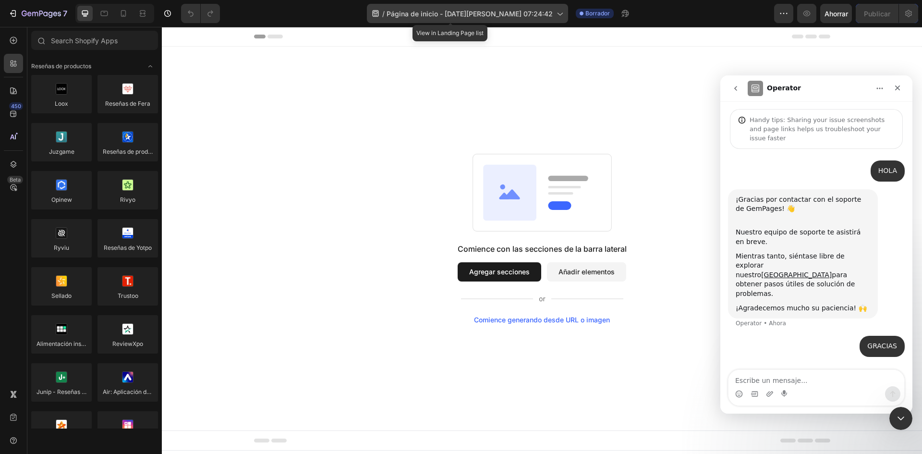
click at [404, 14] on font "Página de inicio - [DATE][PERSON_NAME] 07:24:42" at bounding box center [470, 14] width 166 height 8
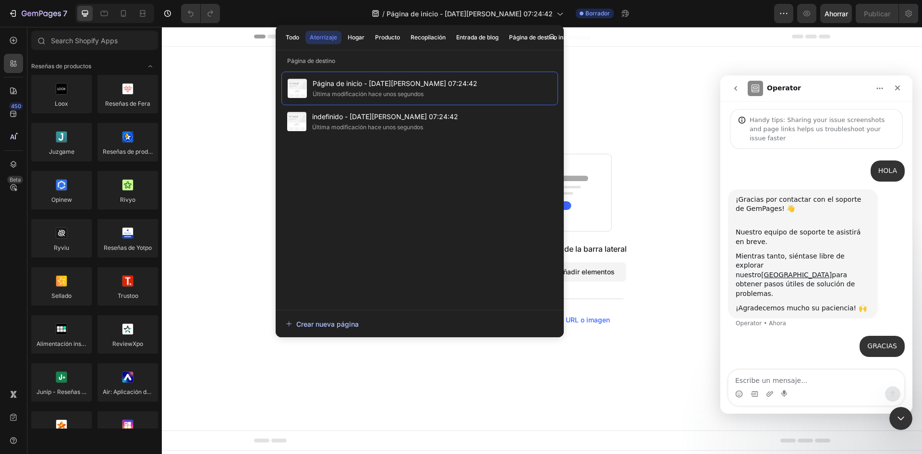
click at [326, 325] on font "Crear nueva página" at bounding box center [327, 324] width 62 height 8
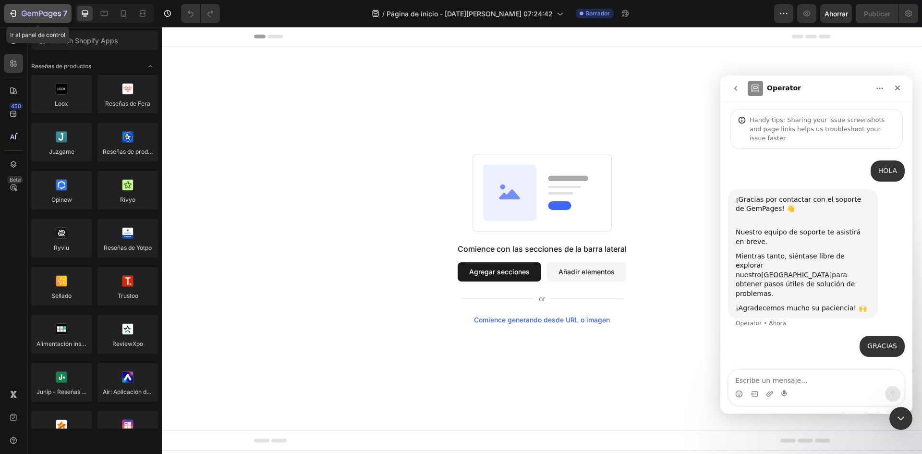
click at [10, 11] on icon "button" at bounding box center [13, 14] width 10 height 10
